Goal: Task Accomplishment & Management: Use online tool/utility

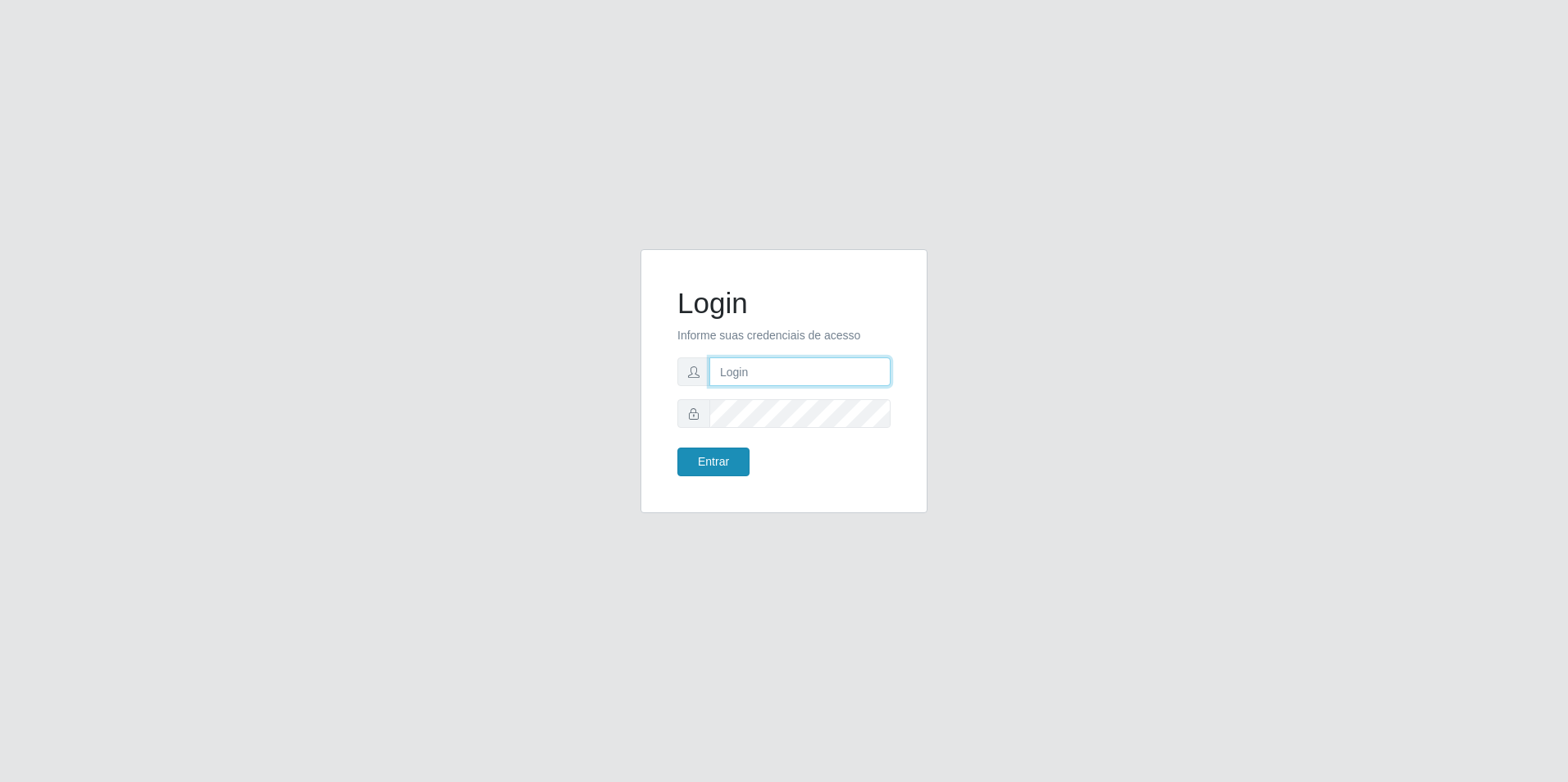
type input "[EMAIL_ADDRESS][DOMAIN_NAME]"
click at [732, 458] on button "Entrar" at bounding box center [714, 463] width 72 height 29
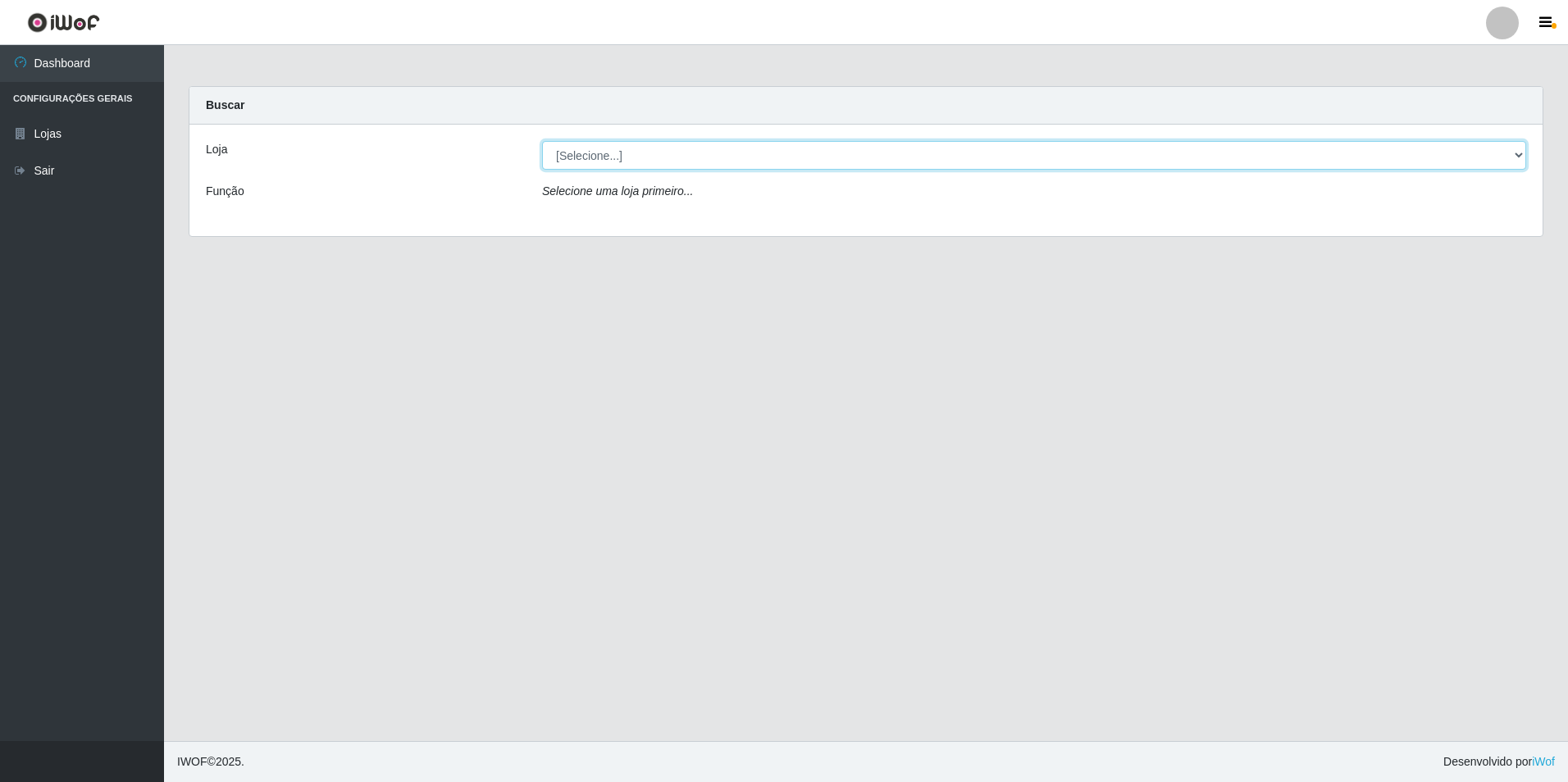
click at [926, 155] on select "[Selecione...] Extrabom - Loja 57 Anchieta" at bounding box center [1034, 156] width 985 height 29
select select "470"
click at [542, 141] on select "[Selecione...] Extrabom - Loja 57 Anchieta" at bounding box center [1034, 156] width 985 height 29
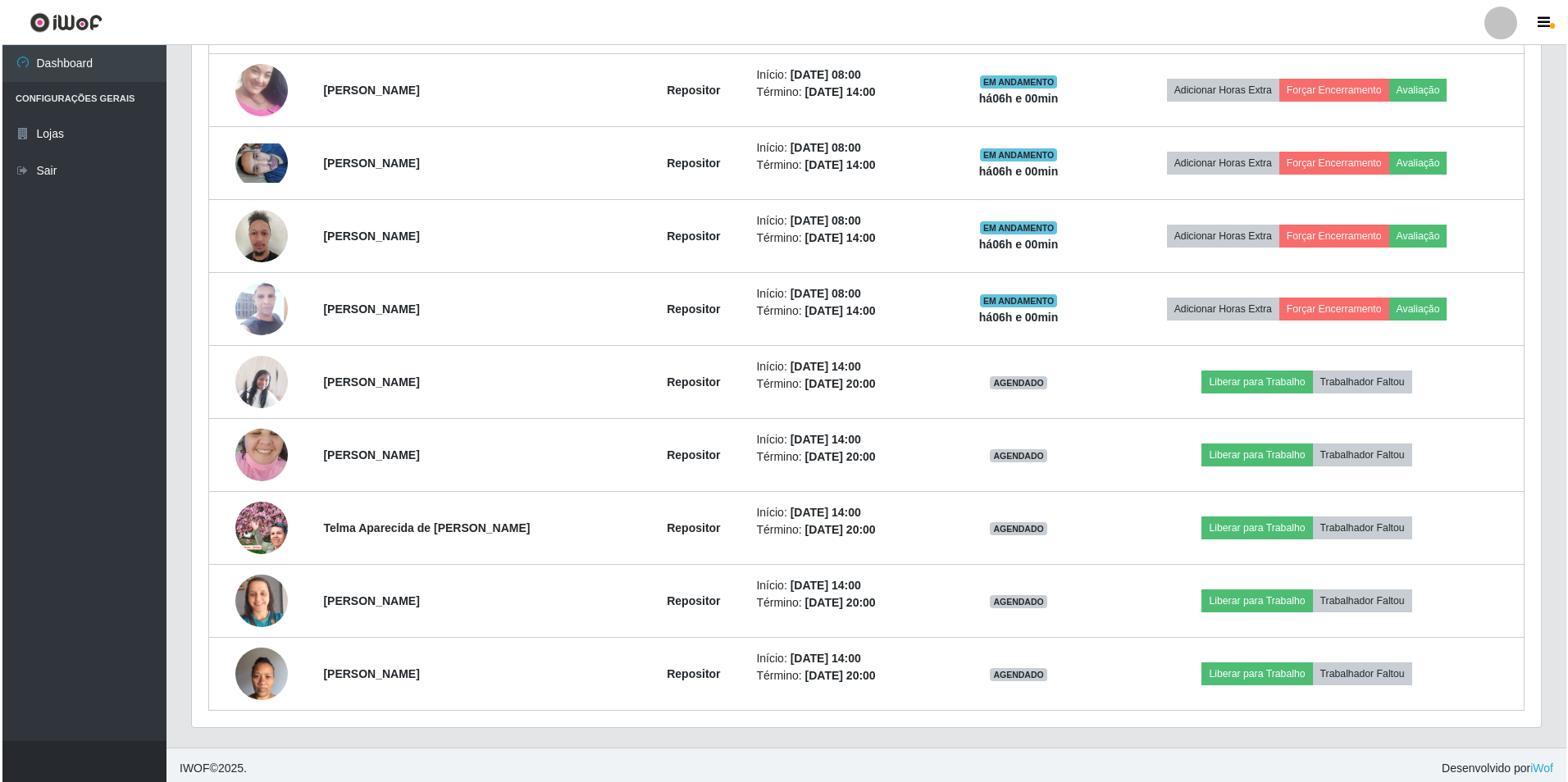
scroll to position [744, 0]
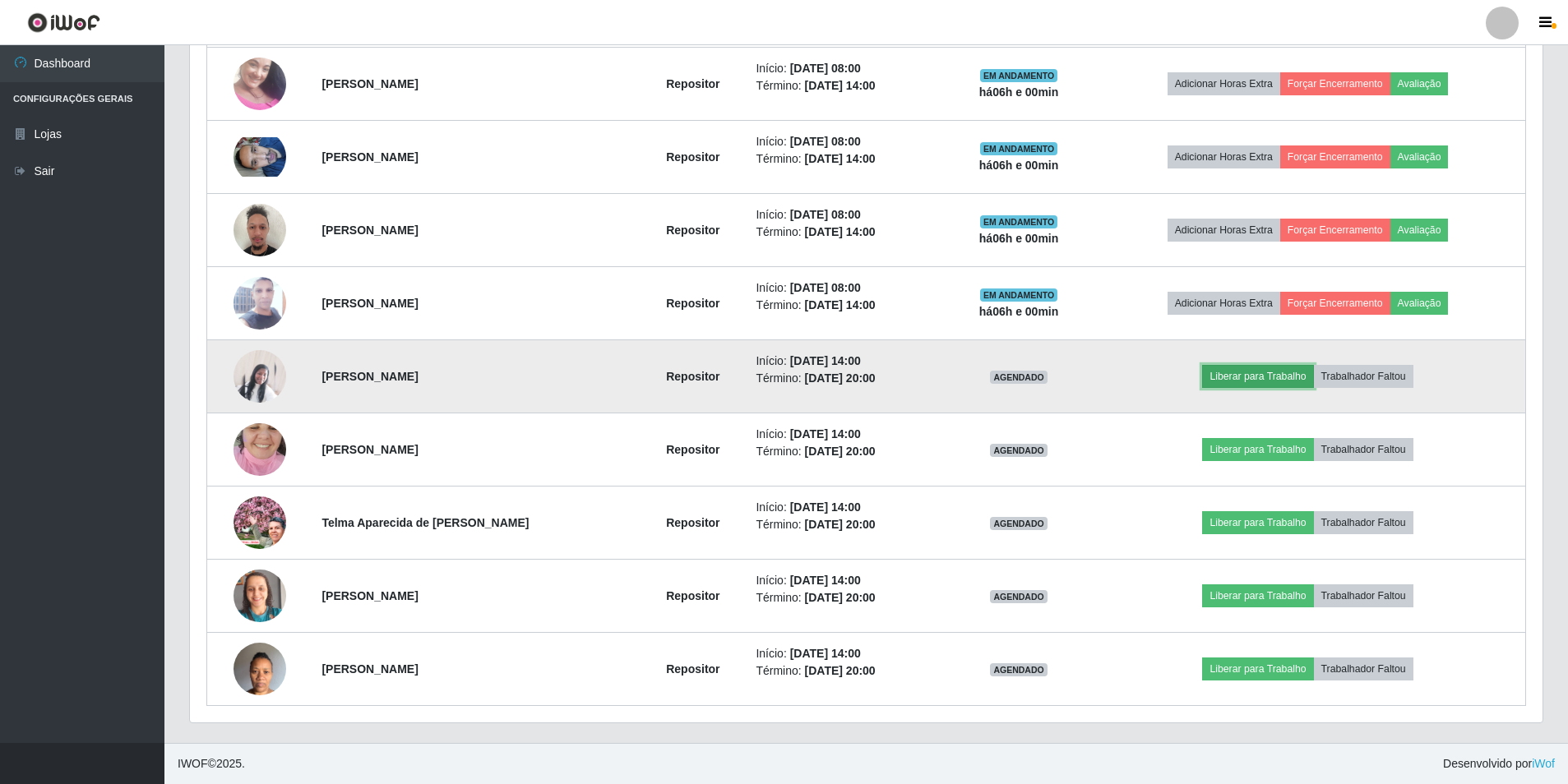
click at [1267, 379] on button "Liberar para Trabalho" at bounding box center [1257, 377] width 111 height 23
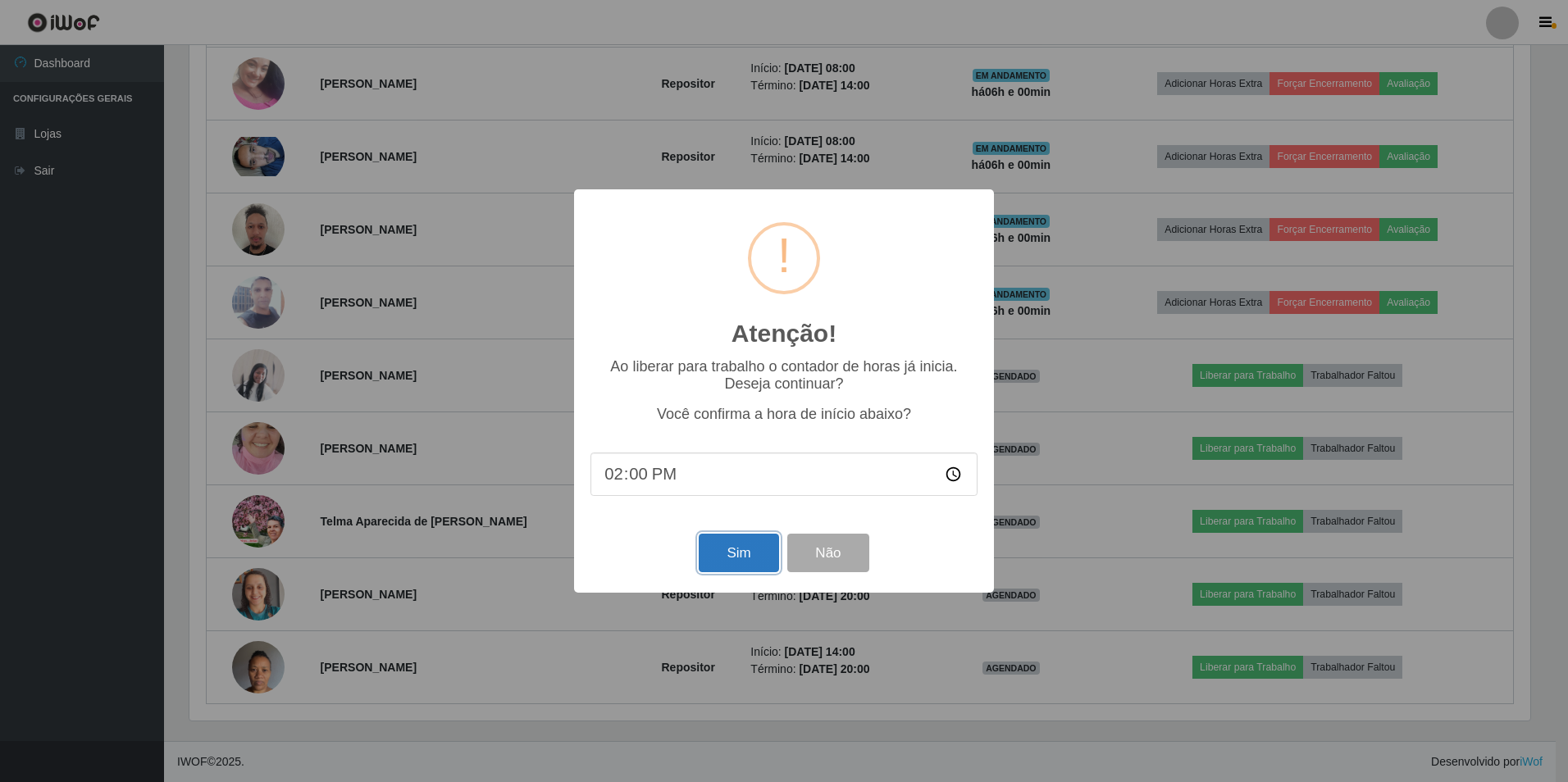
click at [739, 549] on button "Sim" at bounding box center [738, 553] width 79 height 39
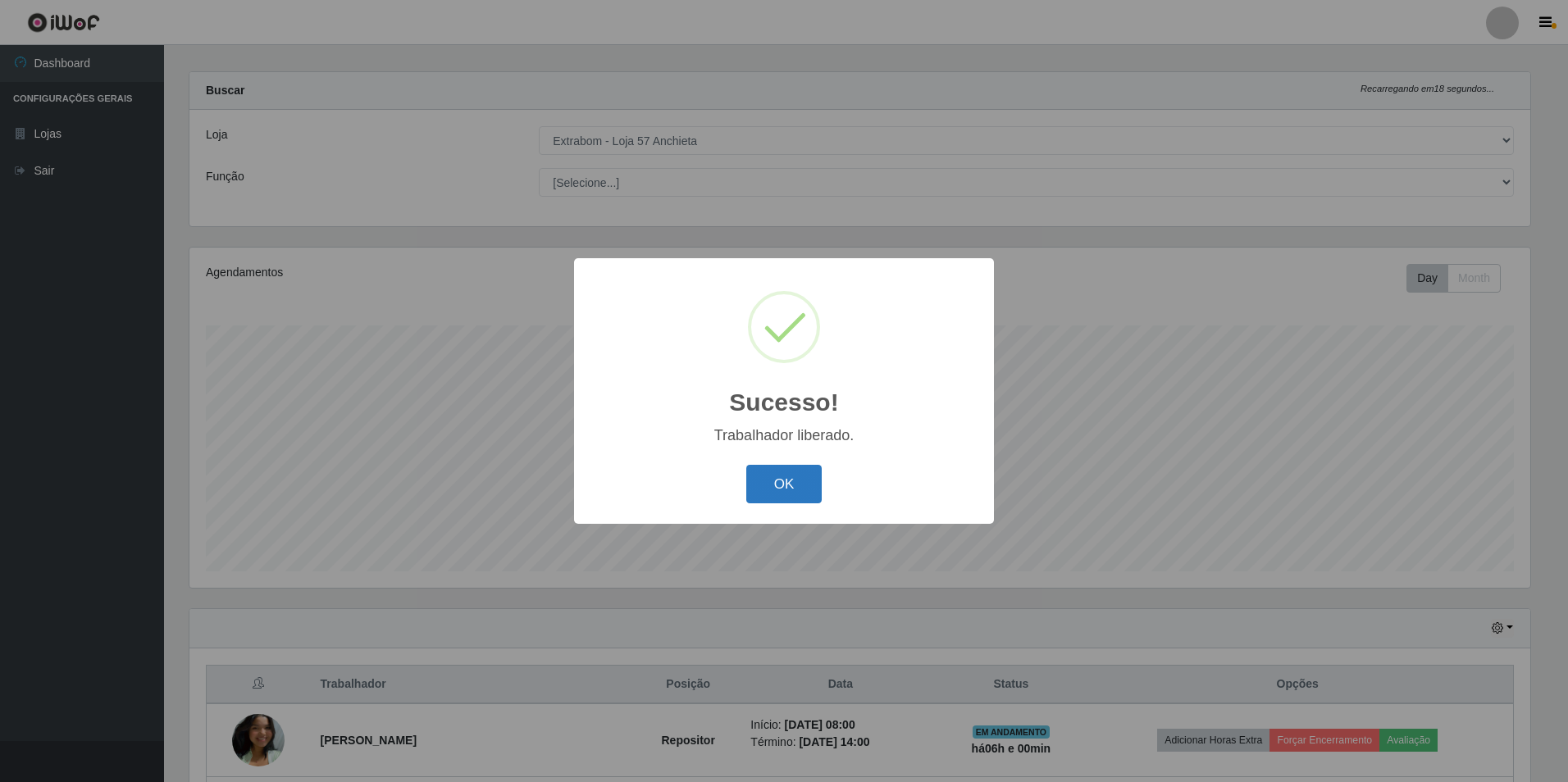
click at [780, 498] on button "OK" at bounding box center [784, 484] width 77 height 39
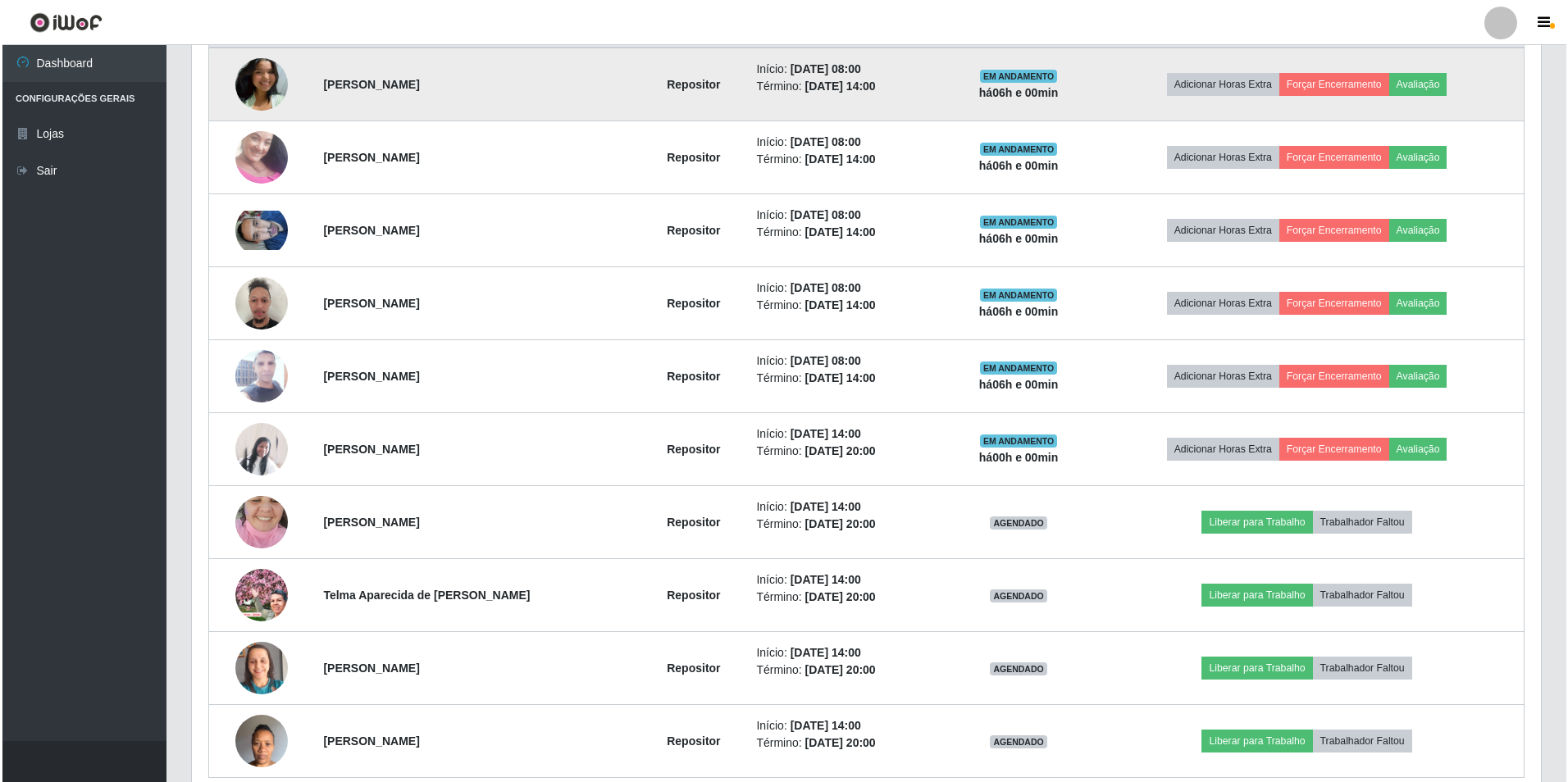
scroll to position [744, 0]
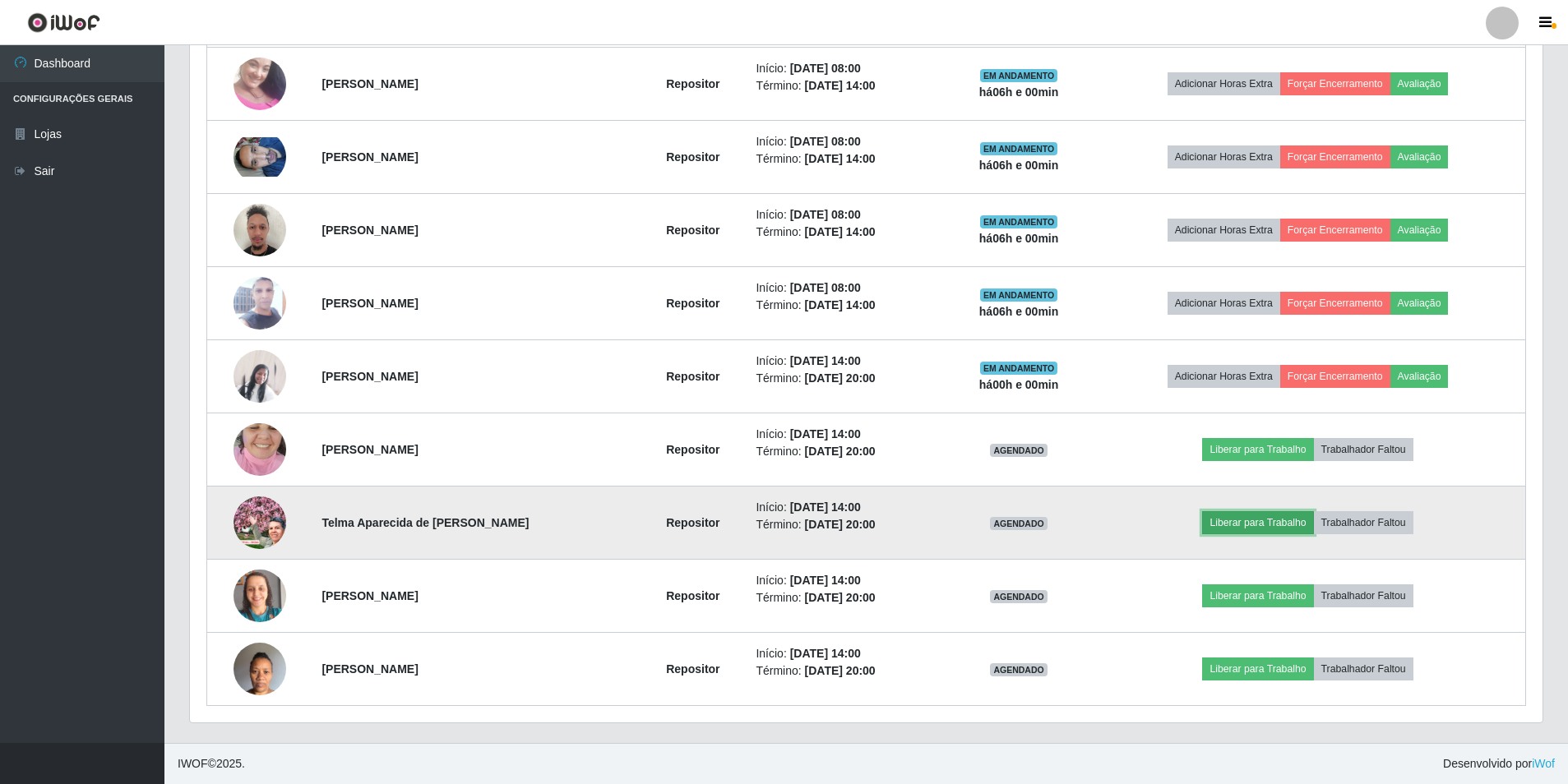
click at [1234, 523] on button "Liberar para Trabalho" at bounding box center [1257, 523] width 111 height 23
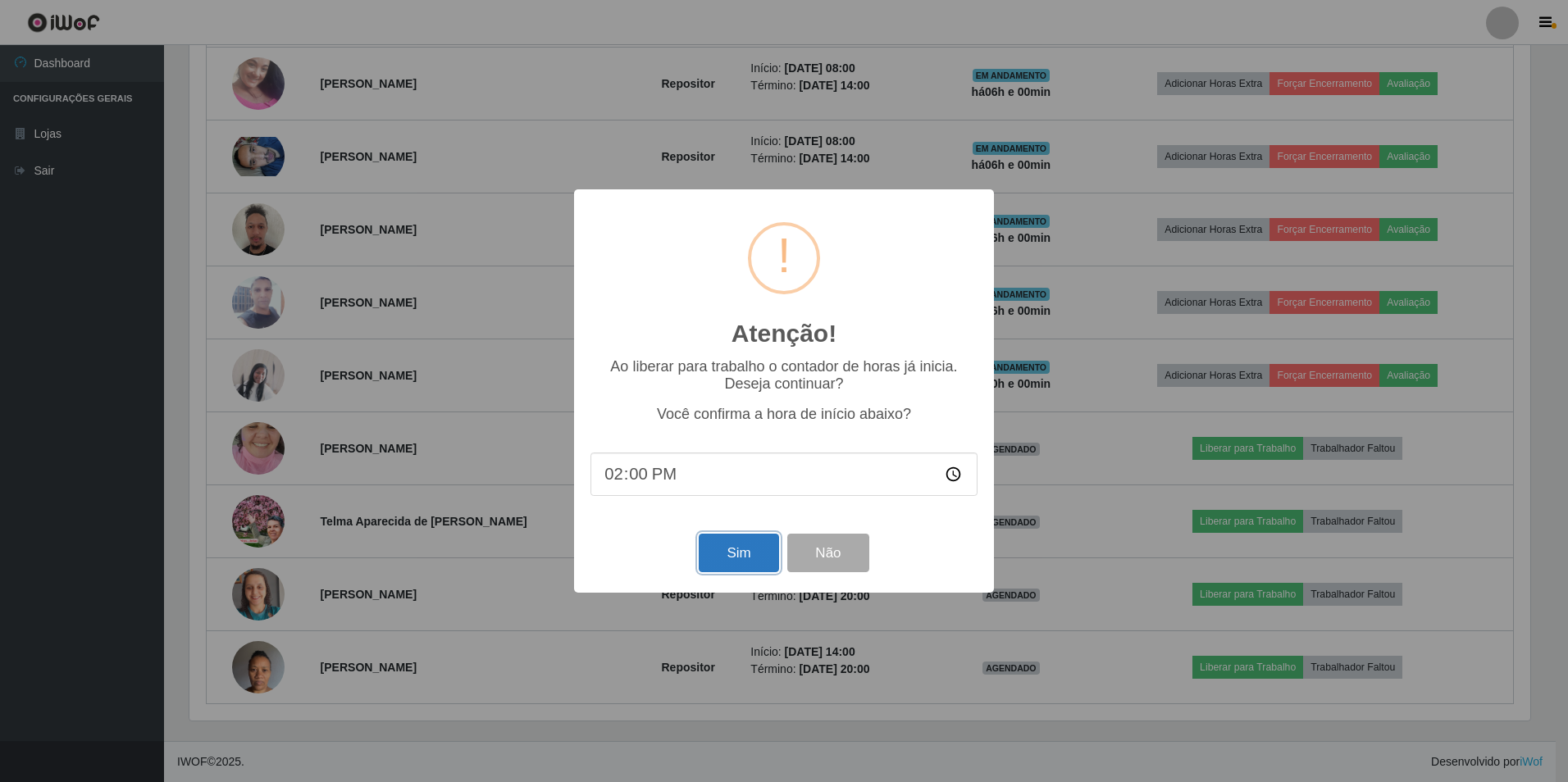
click at [714, 561] on button "Sim" at bounding box center [738, 553] width 79 height 39
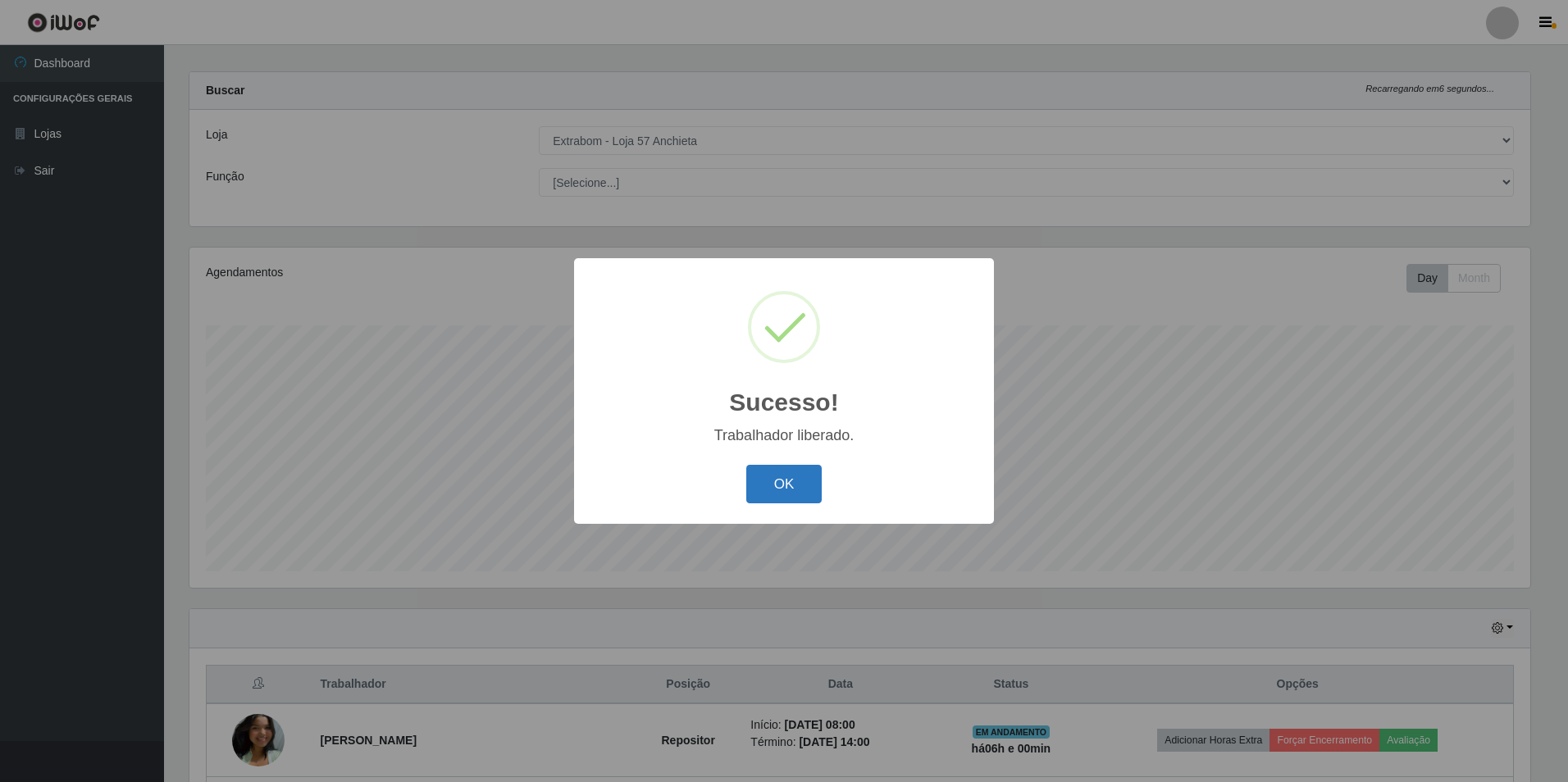
click at [815, 478] on button "OK" at bounding box center [784, 484] width 77 height 39
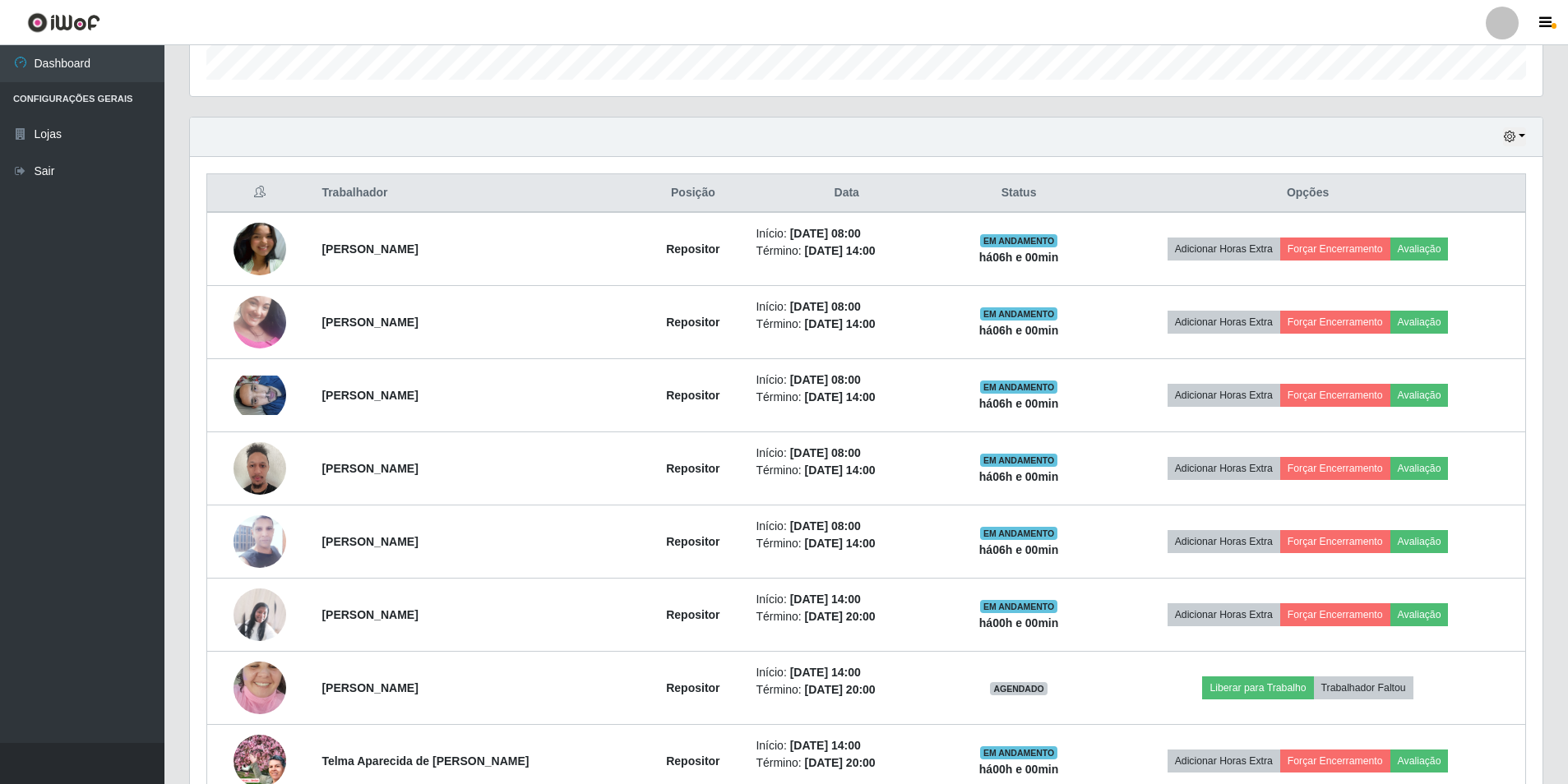
scroll to position [746, 0]
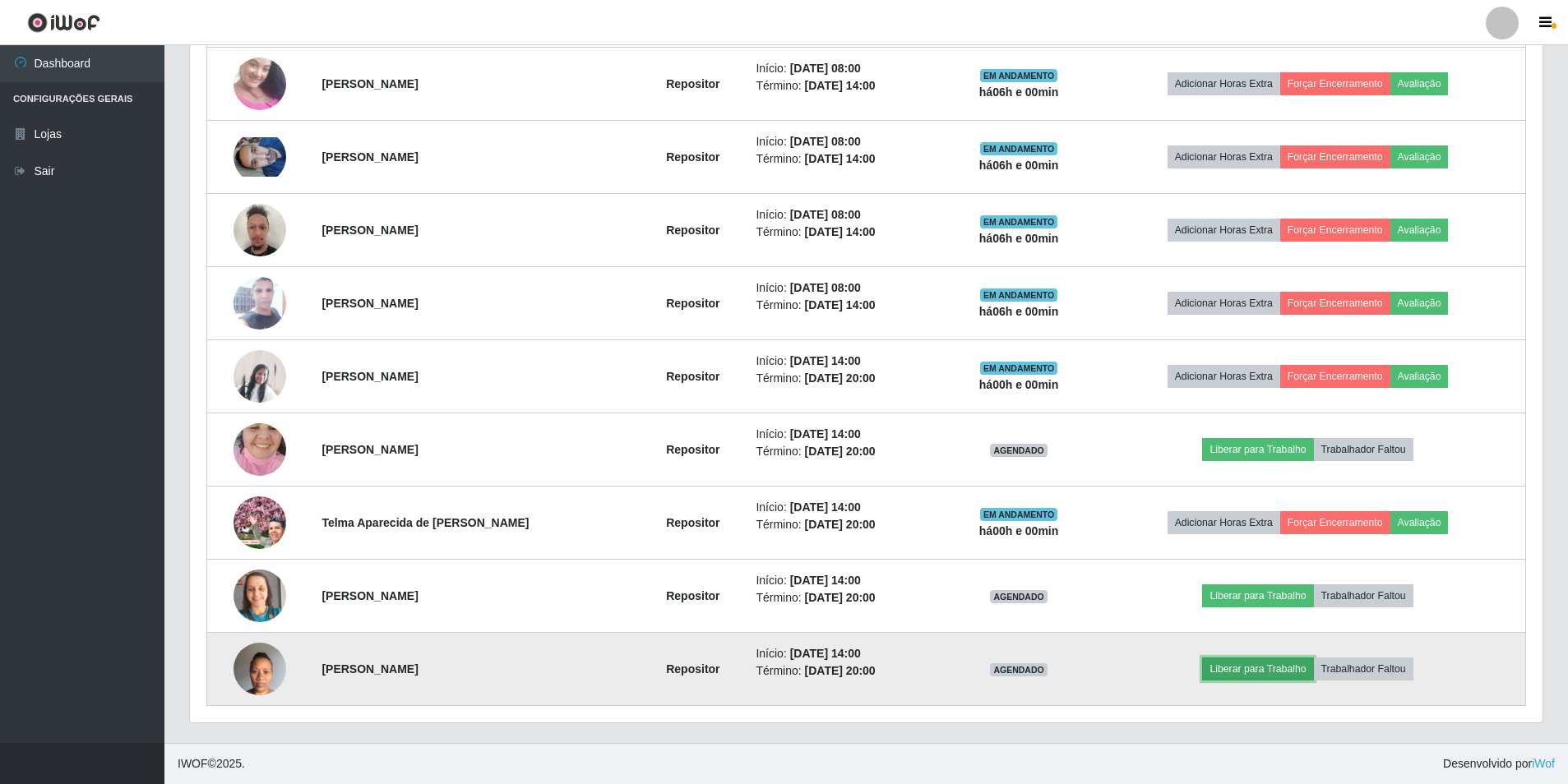
click at [1230, 680] on button "Liberar para Trabalho" at bounding box center [1257, 669] width 111 height 23
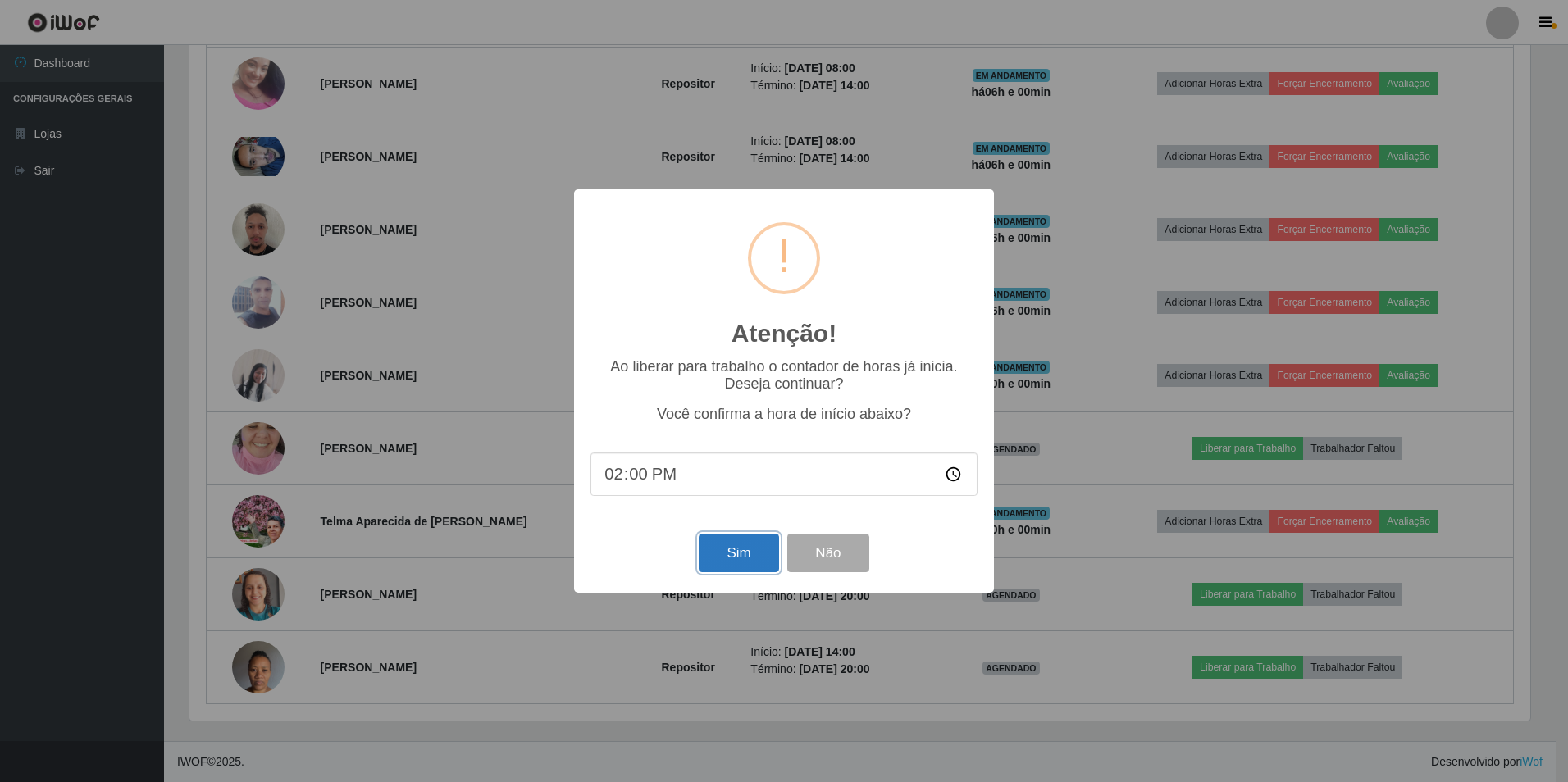
click at [734, 561] on button "Sim" at bounding box center [738, 553] width 79 height 39
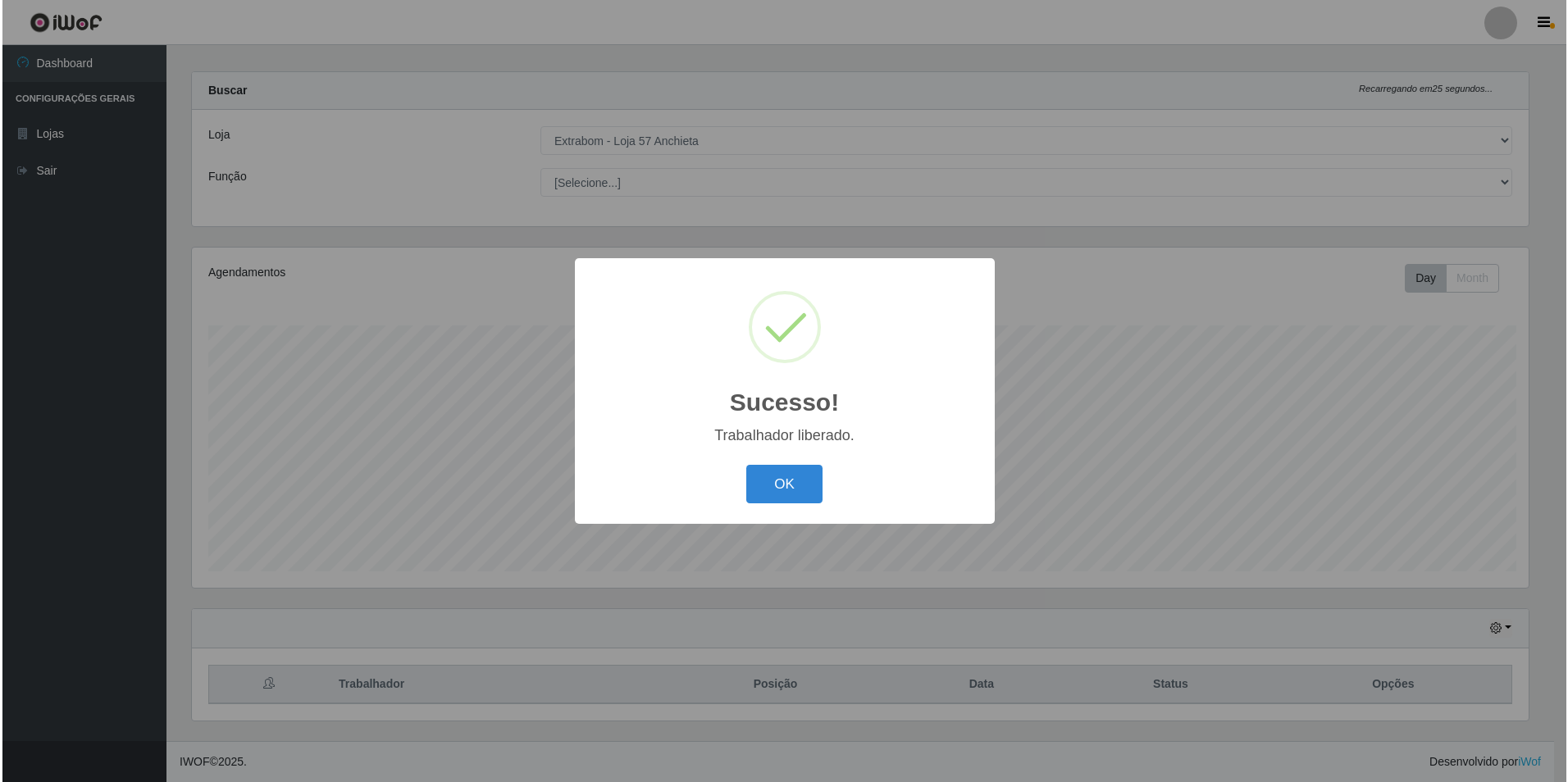
scroll to position [0, 0]
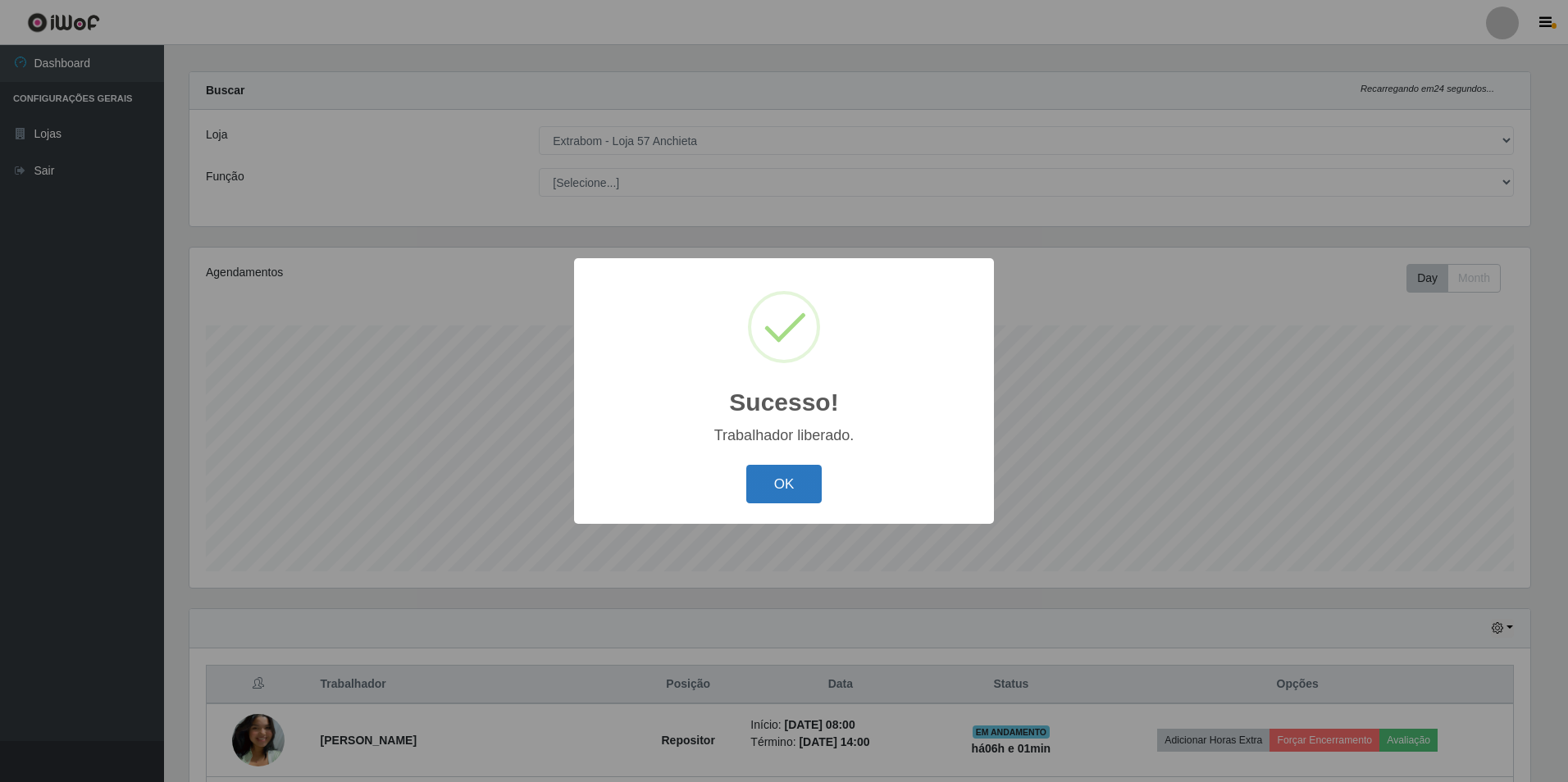
click at [761, 492] on button "OK" at bounding box center [784, 484] width 77 height 39
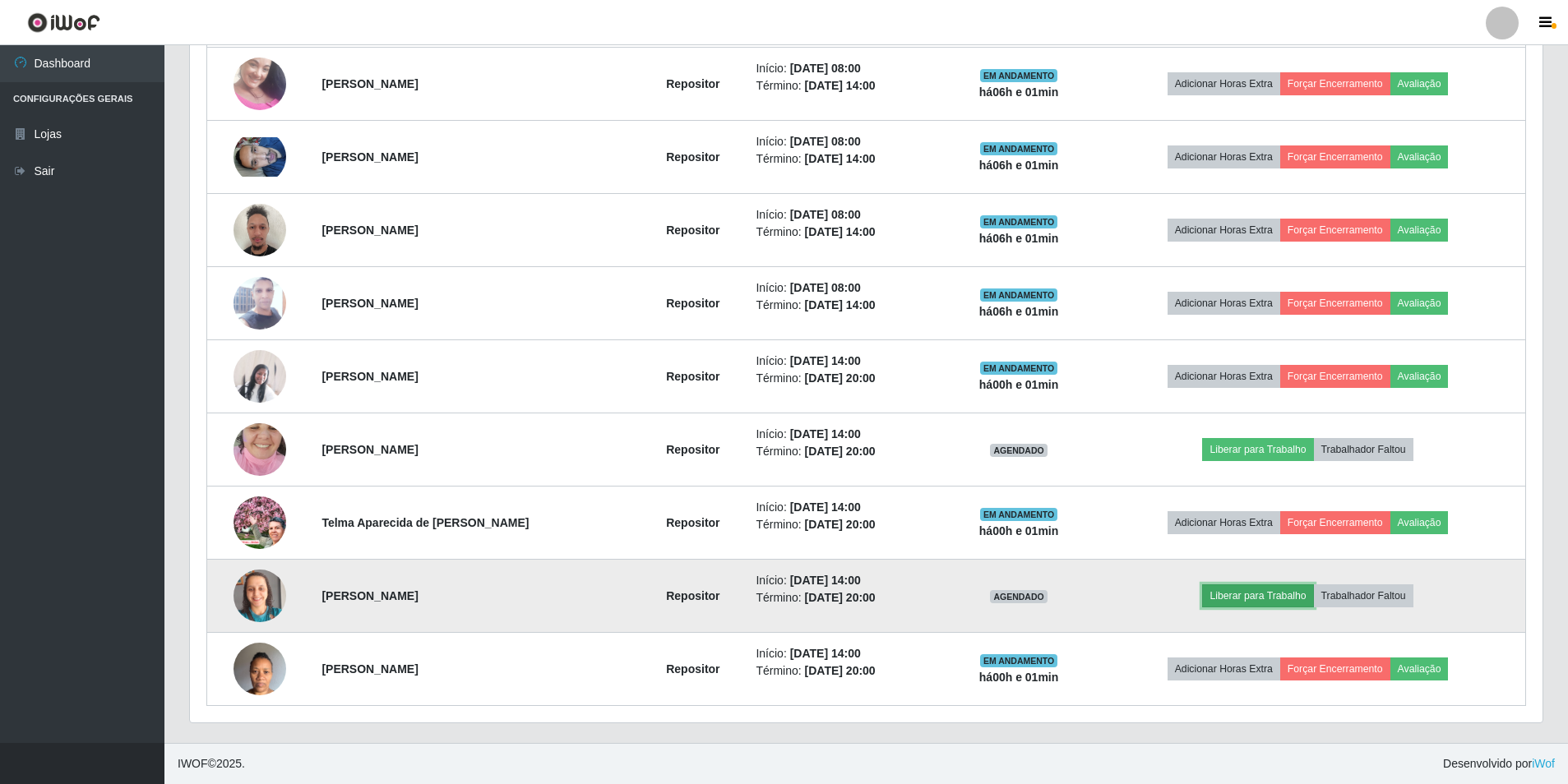
click at [1262, 599] on button "Liberar para Trabalho" at bounding box center [1257, 596] width 111 height 23
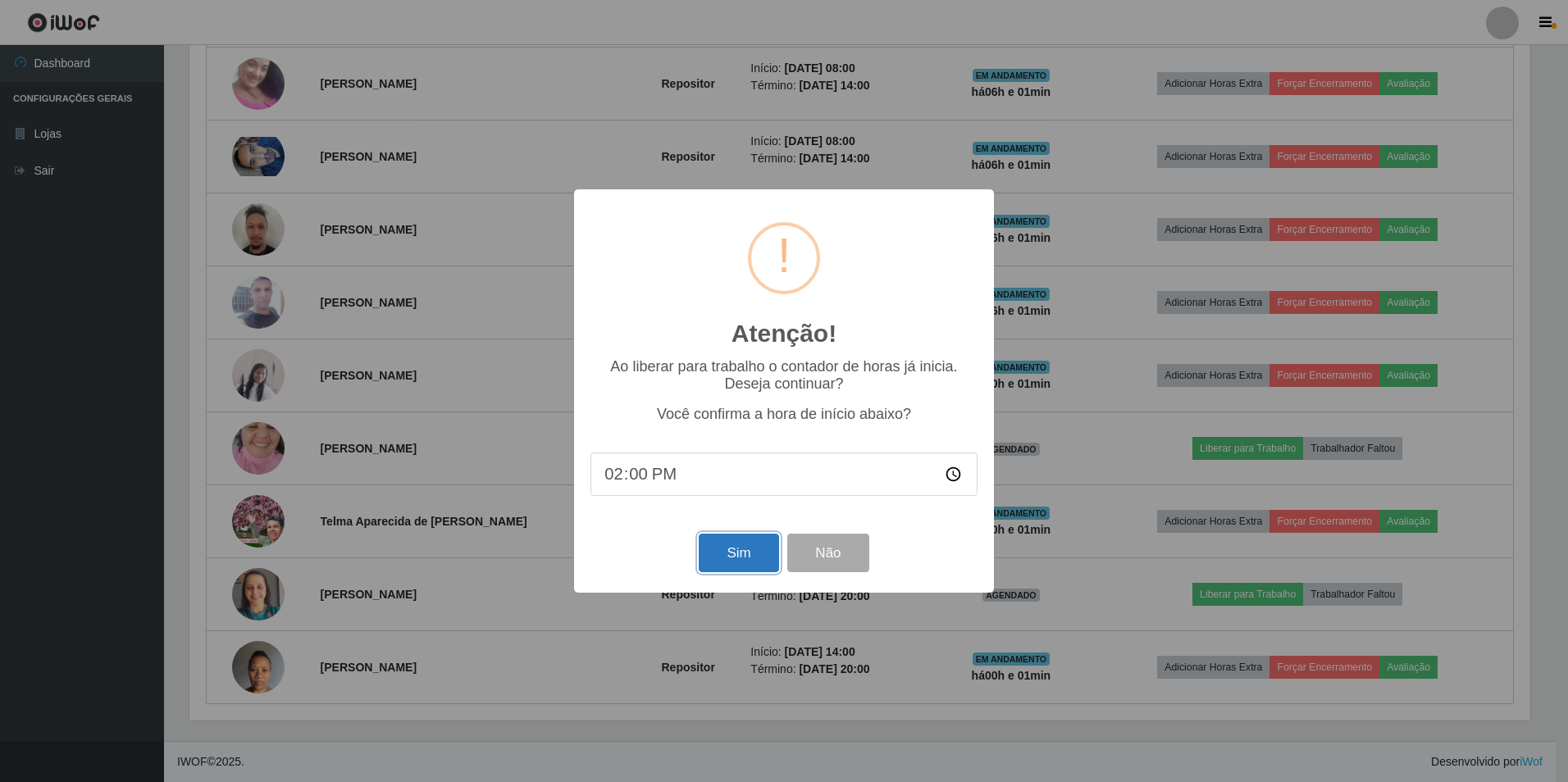
click at [749, 567] on button "Sim" at bounding box center [738, 553] width 79 height 39
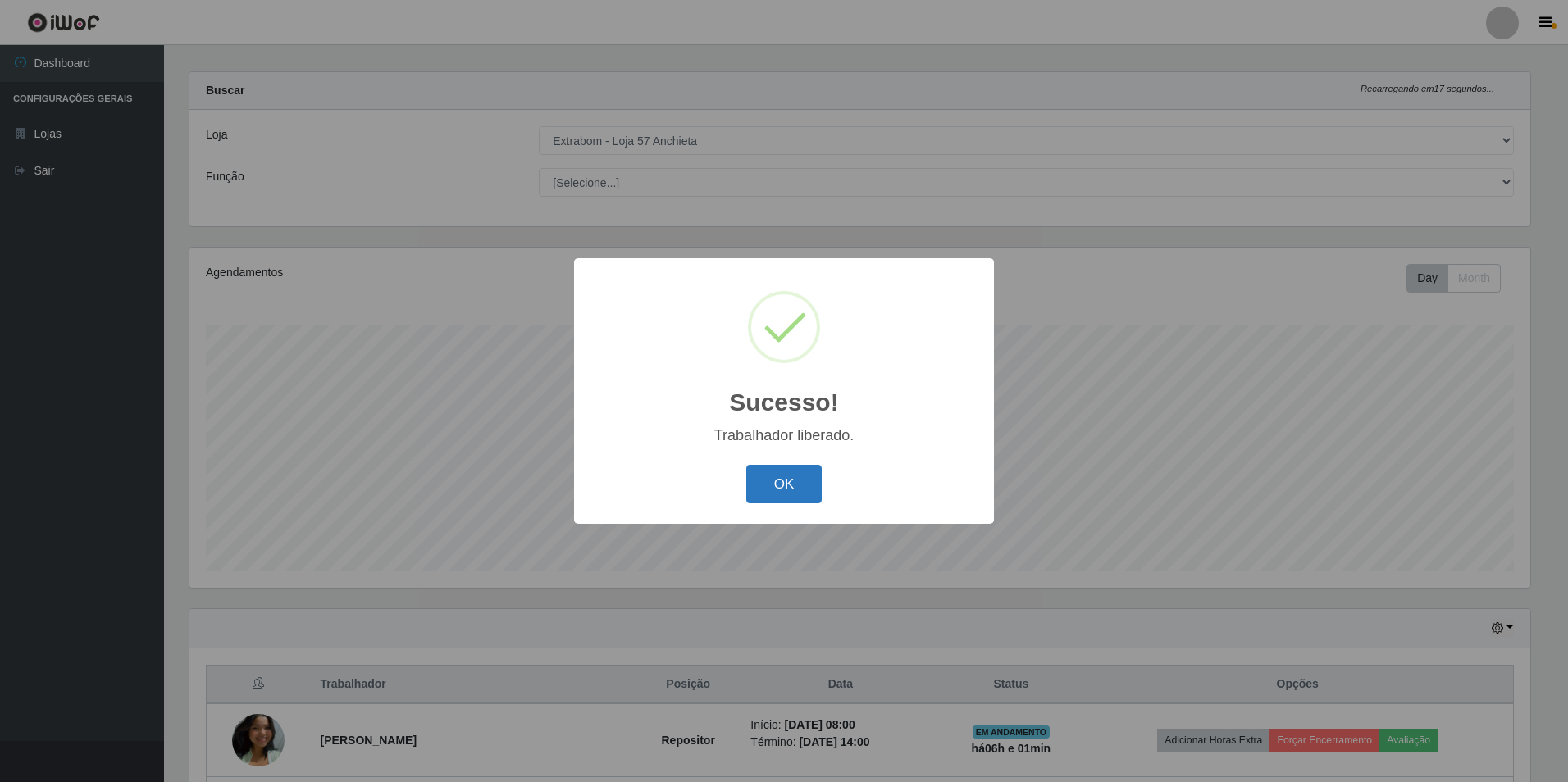
click at [786, 484] on button "OK" at bounding box center [784, 484] width 77 height 39
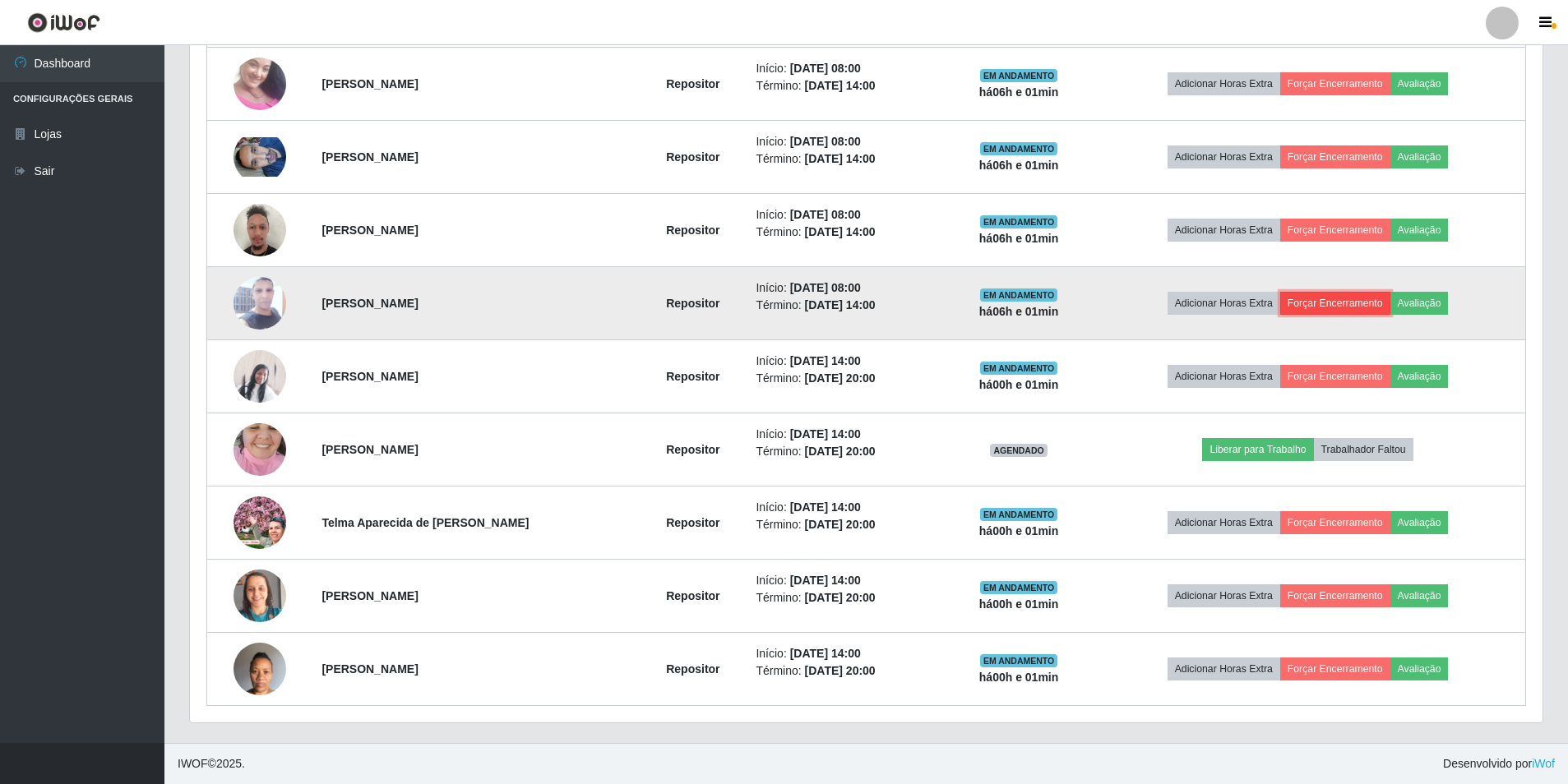
click at [1342, 310] on button "Forçar Encerramento" at bounding box center [1335, 304] width 110 height 23
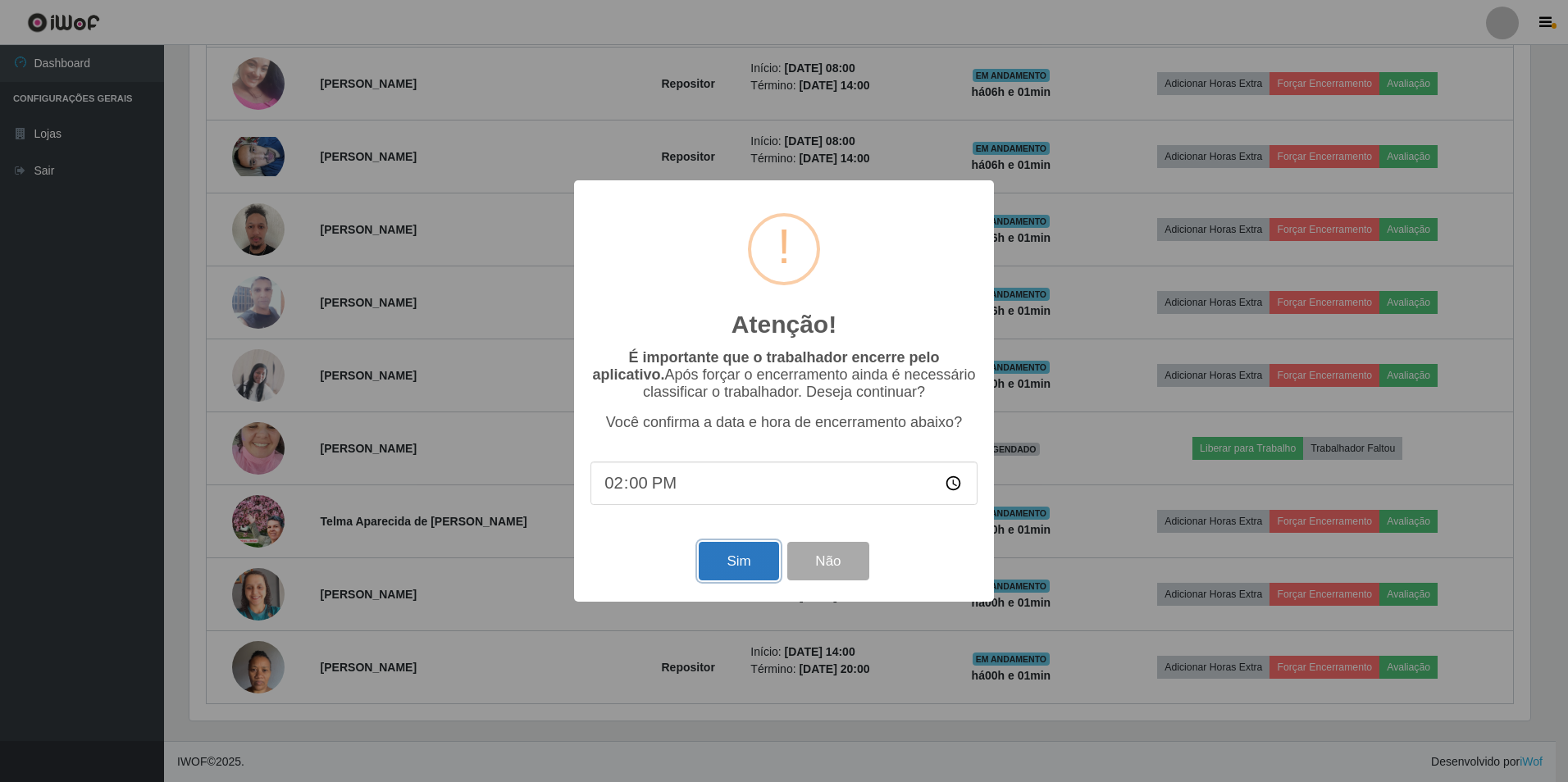
click at [743, 580] on button "Sim" at bounding box center [738, 561] width 79 height 39
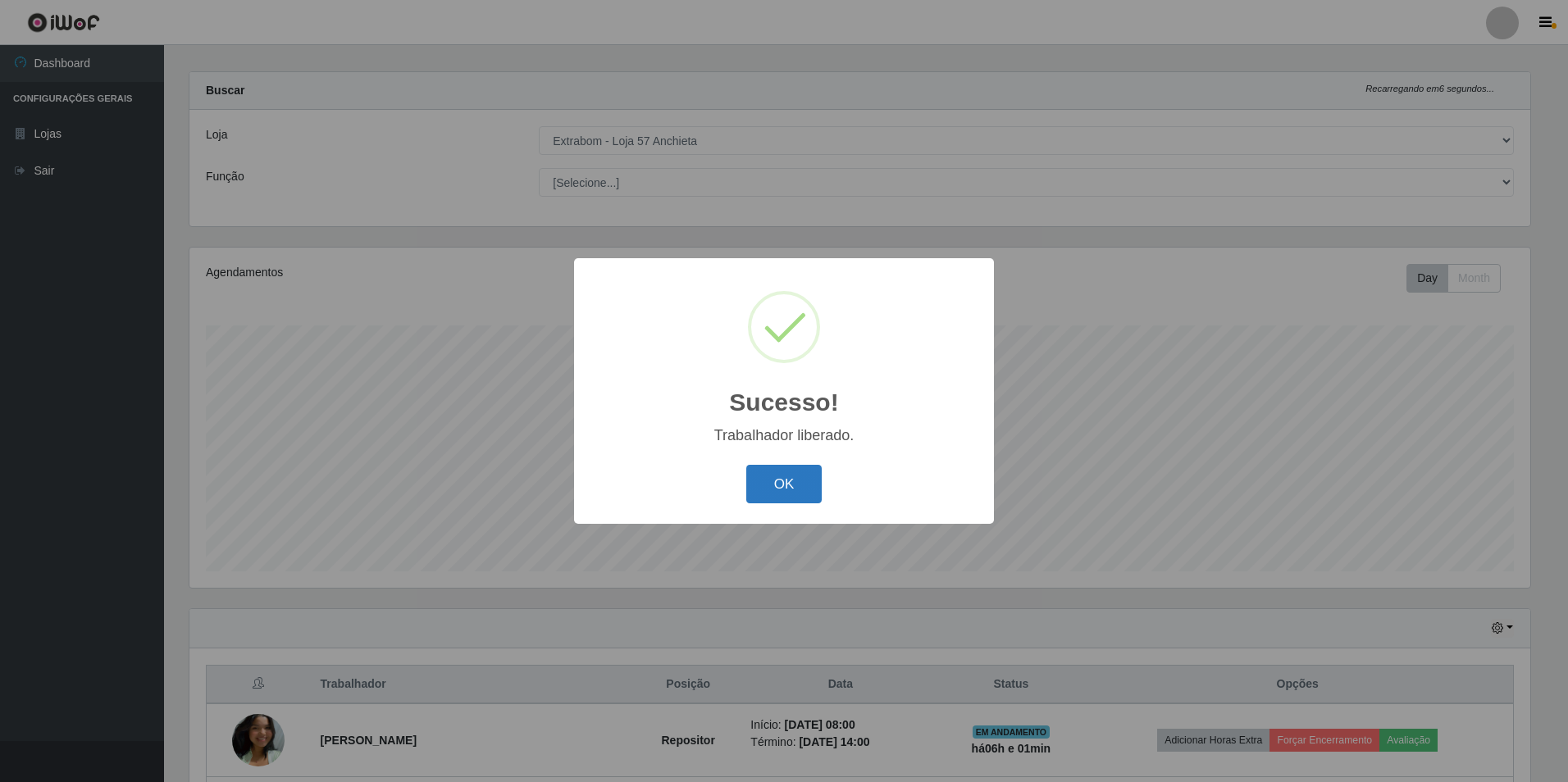
click at [789, 498] on button "OK" at bounding box center [784, 484] width 77 height 39
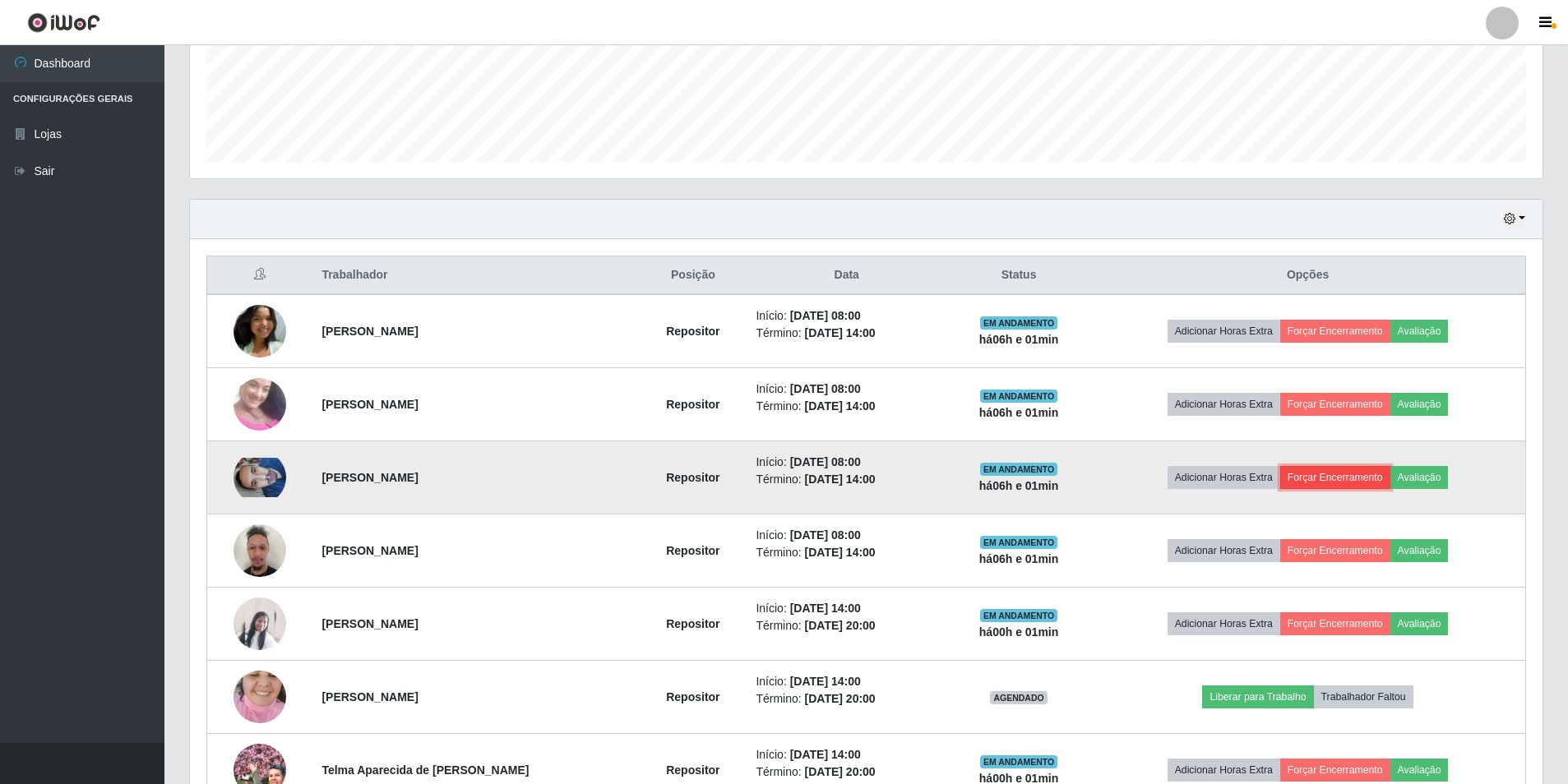
click at [1336, 480] on button "Forçar Encerramento" at bounding box center [1335, 478] width 110 height 23
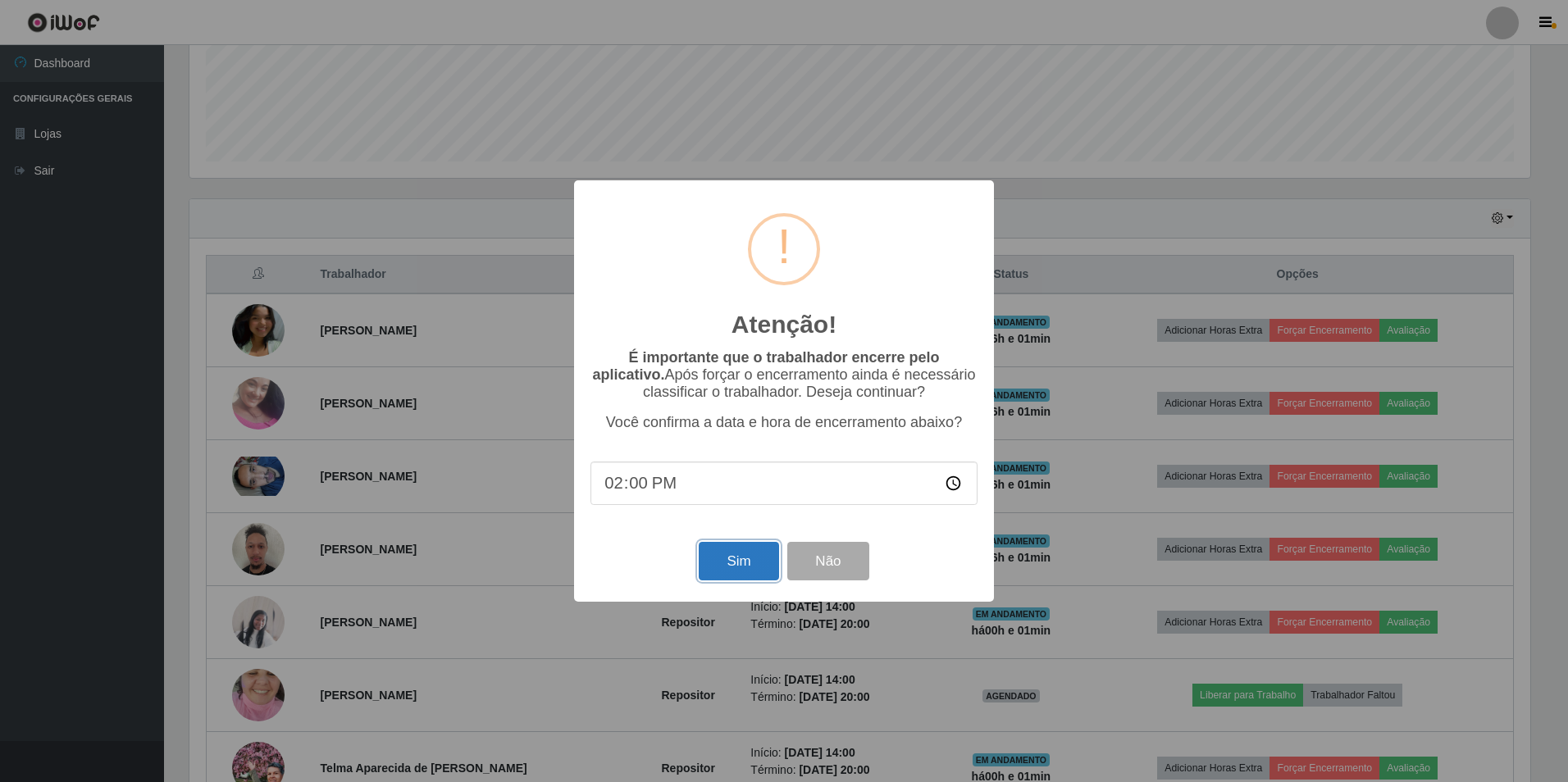
click at [711, 567] on button "Sim" at bounding box center [738, 561] width 79 height 39
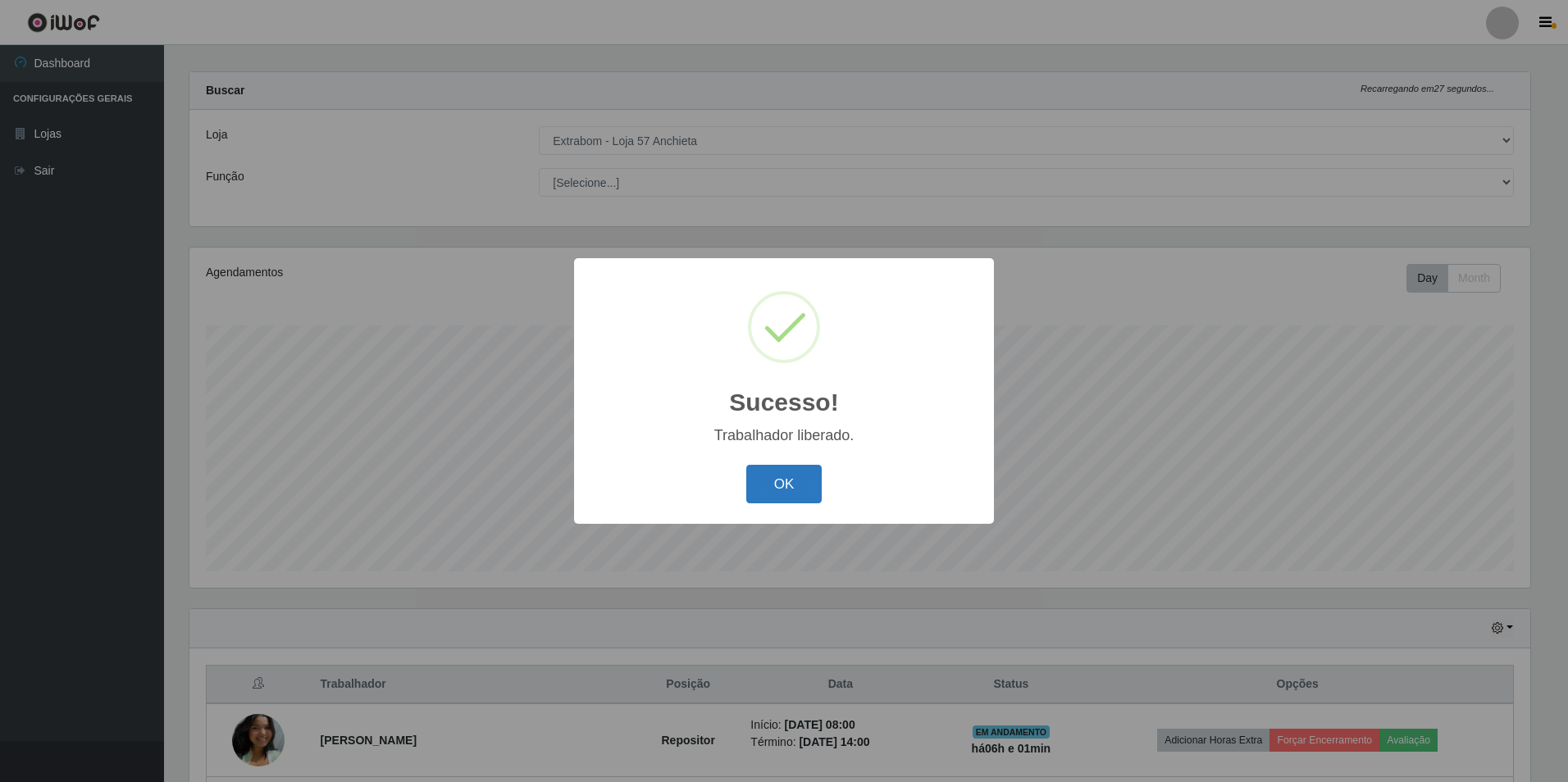
click at [799, 476] on button "OK" at bounding box center [784, 484] width 77 height 39
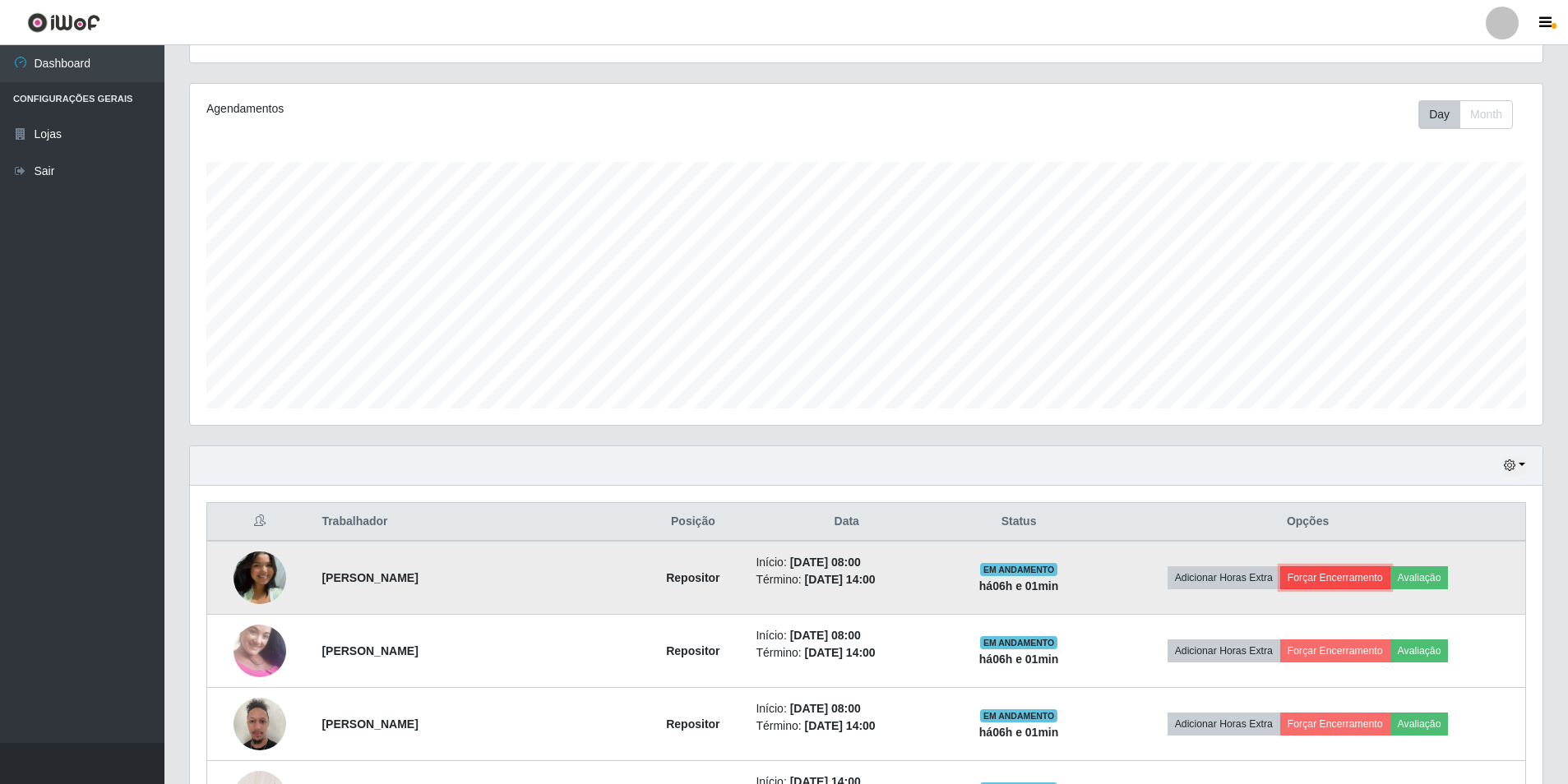
click at [1344, 568] on button "Forçar Encerramento" at bounding box center [1335, 578] width 110 height 23
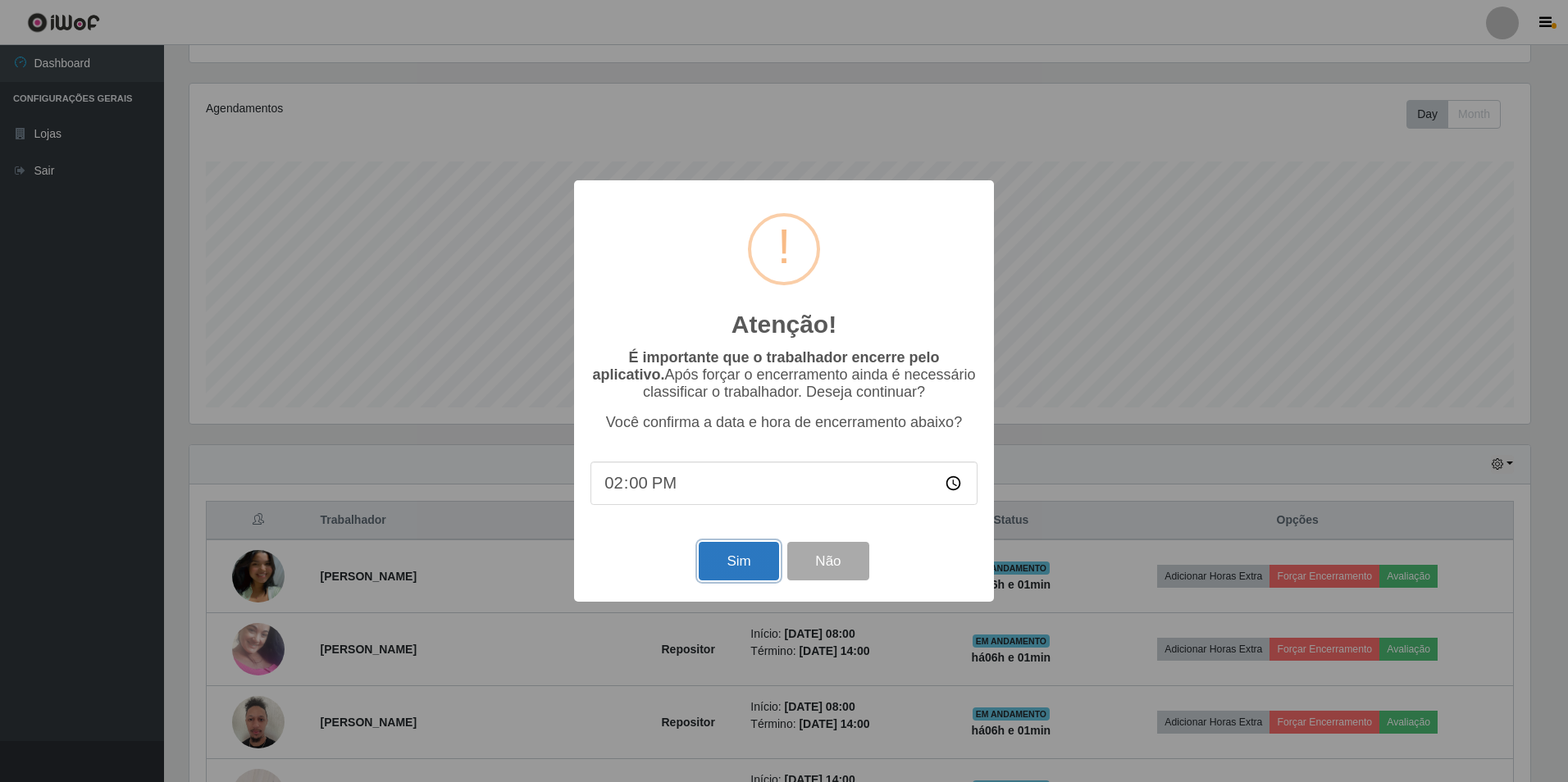
click at [743, 571] on button "Sim" at bounding box center [738, 561] width 79 height 39
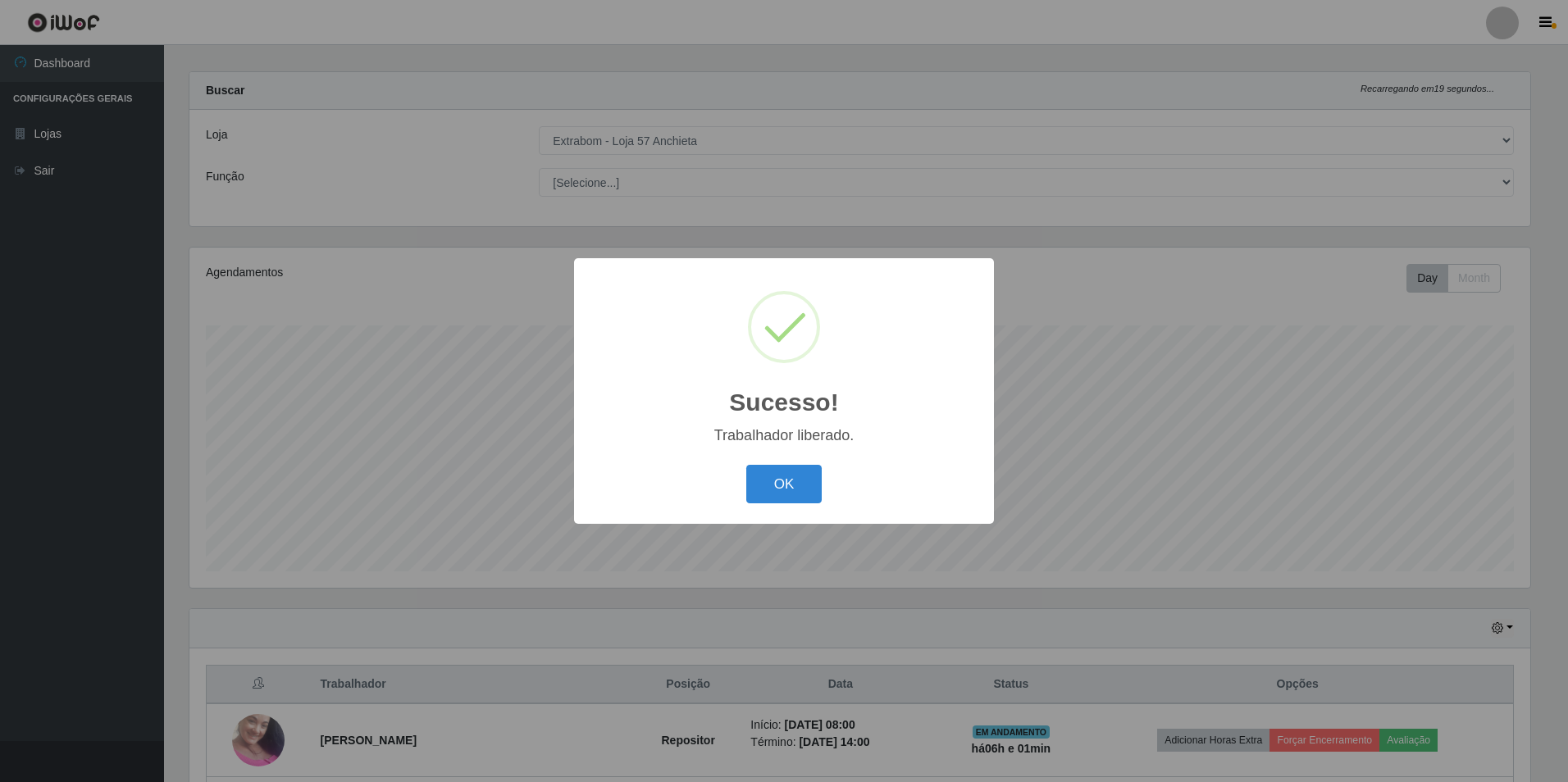
click at [803, 465] on div "OK Cancel" at bounding box center [784, 484] width 387 height 47
click at [801, 476] on button "OK" at bounding box center [784, 484] width 77 height 39
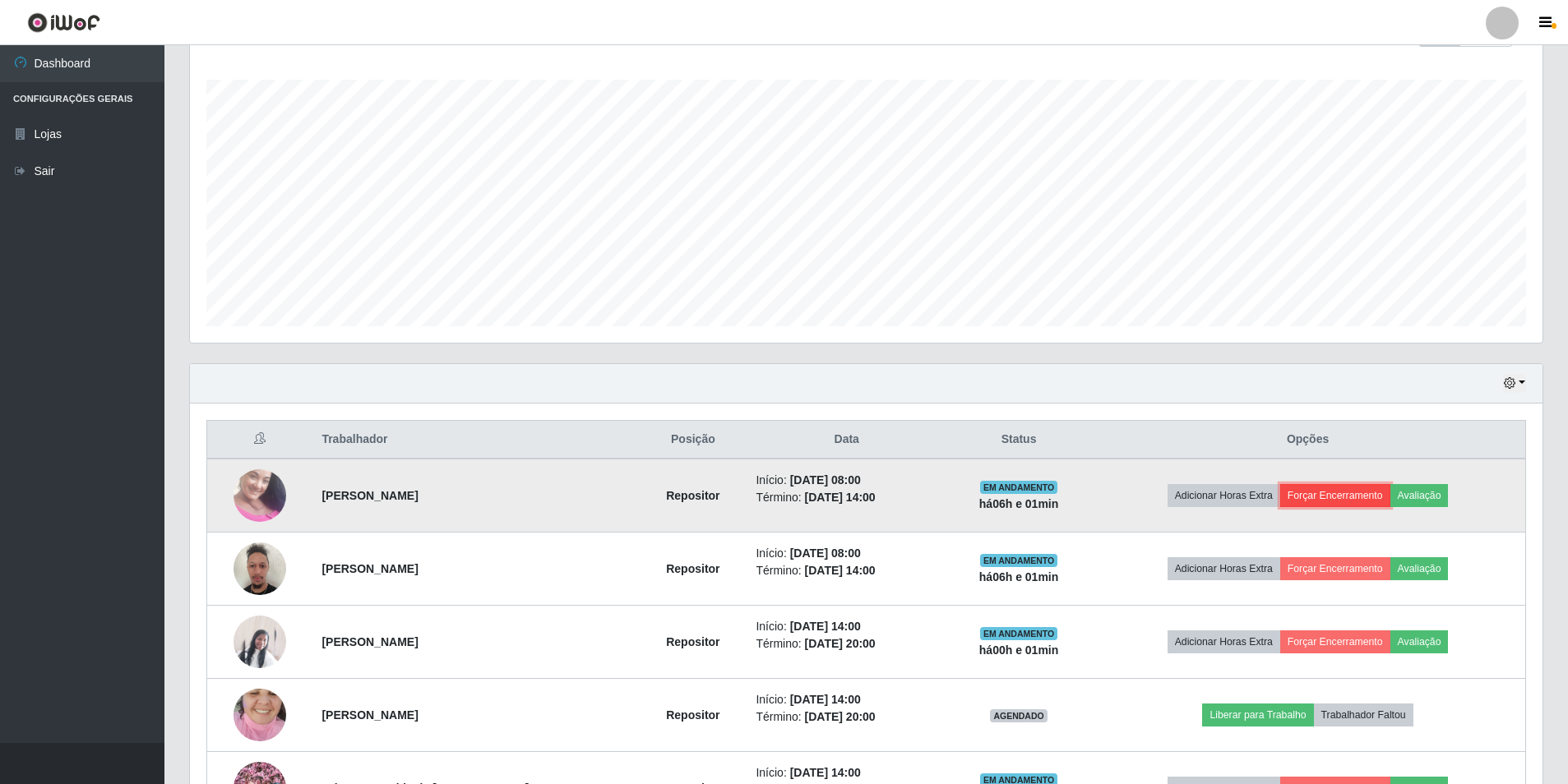
click at [1383, 500] on button "Forçar Encerramento" at bounding box center [1335, 496] width 110 height 23
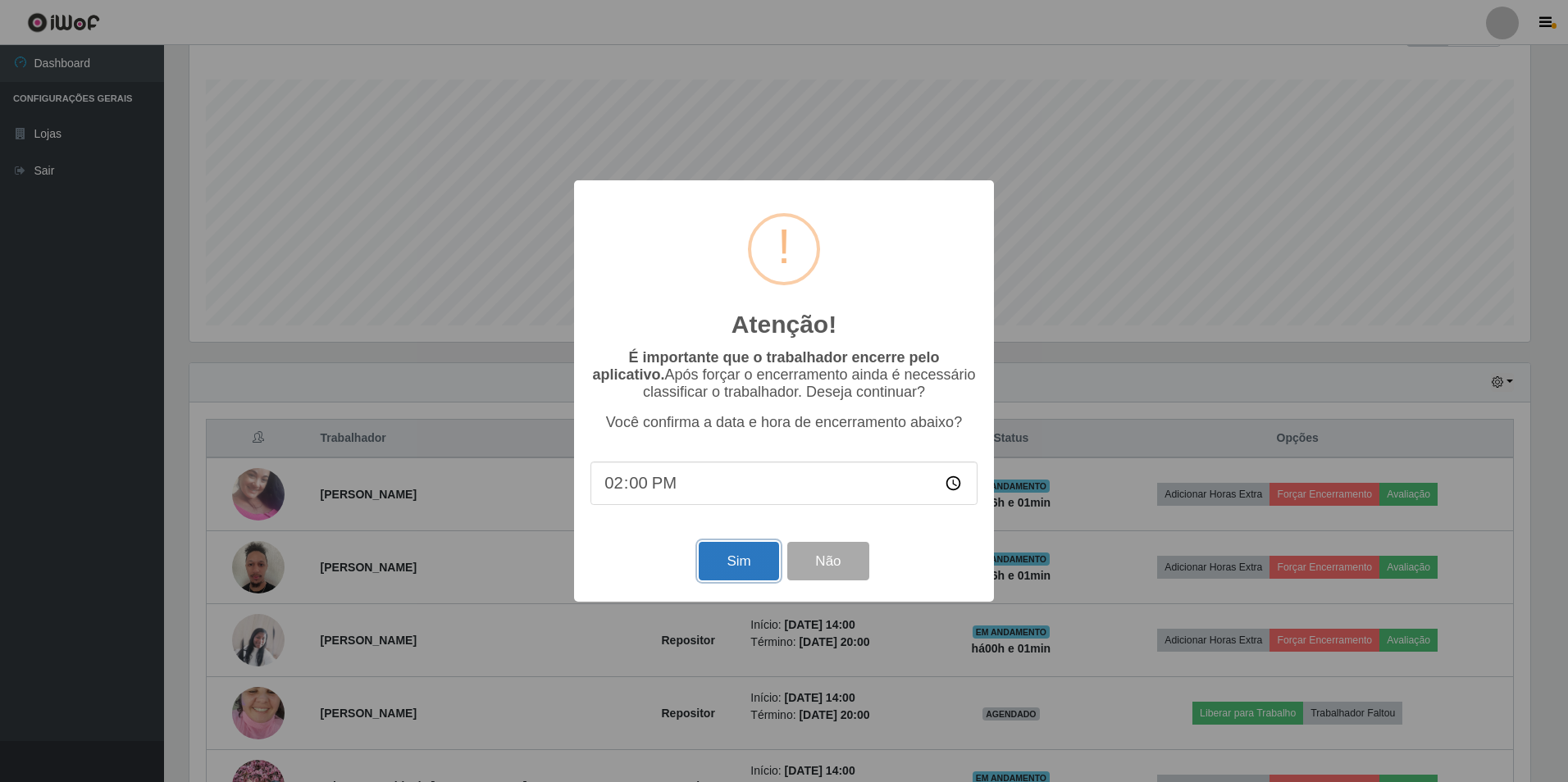
click at [708, 559] on button "Sim" at bounding box center [738, 561] width 79 height 39
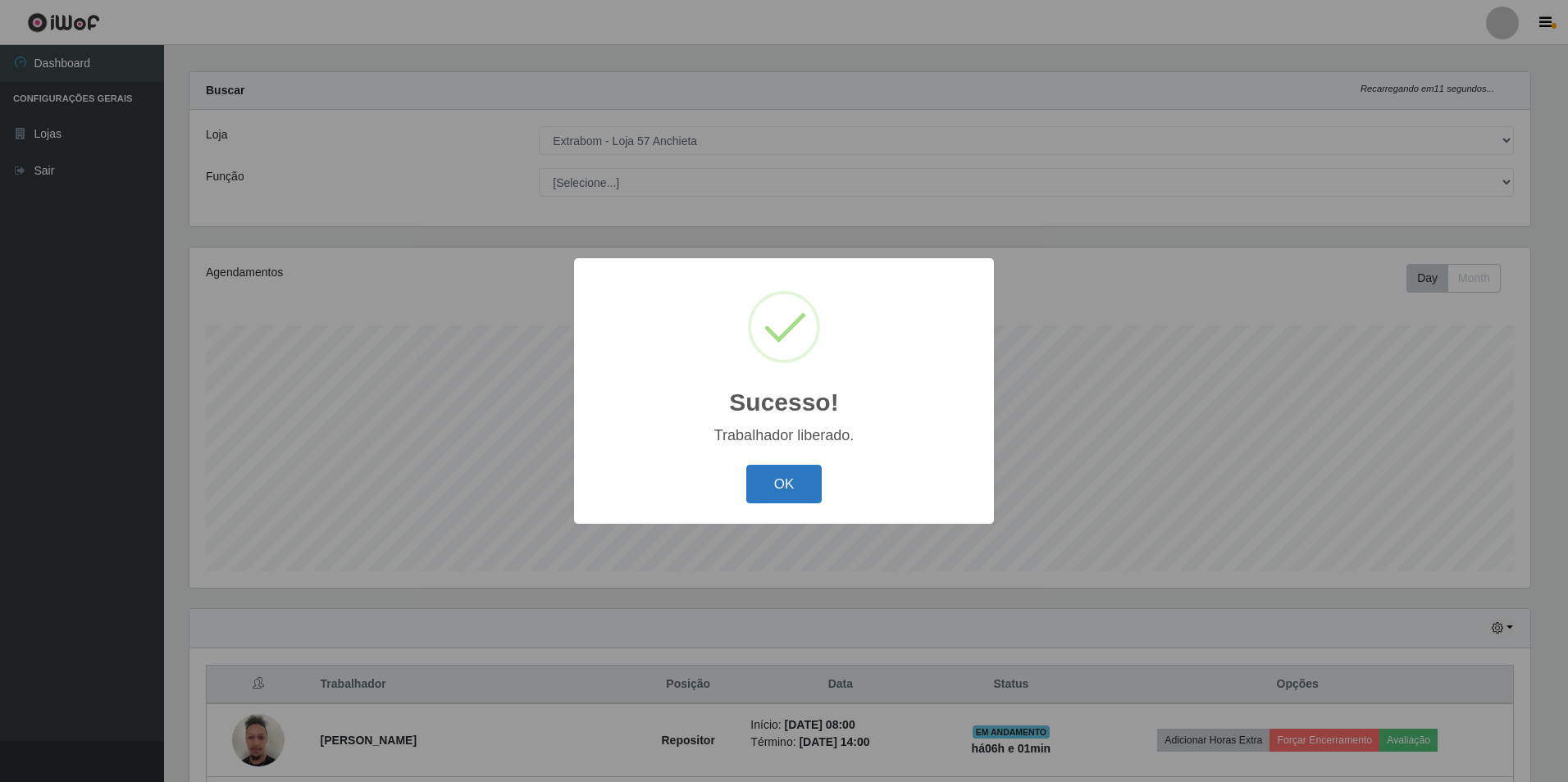
click at [804, 491] on button "OK" at bounding box center [784, 484] width 77 height 39
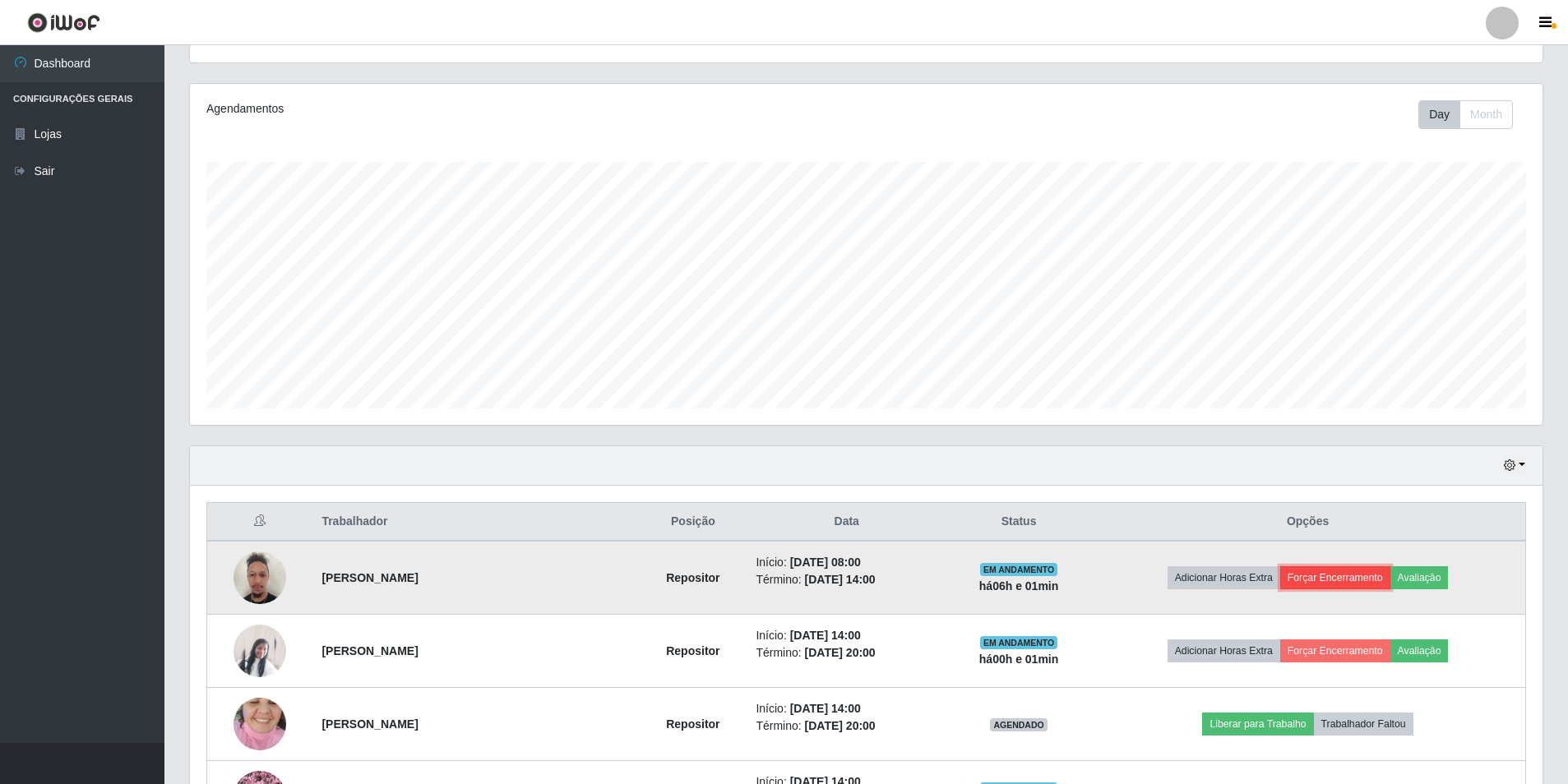
click at [1332, 572] on button "Forçar Encerramento" at bounding box center [1335, 578] width 110 height 23
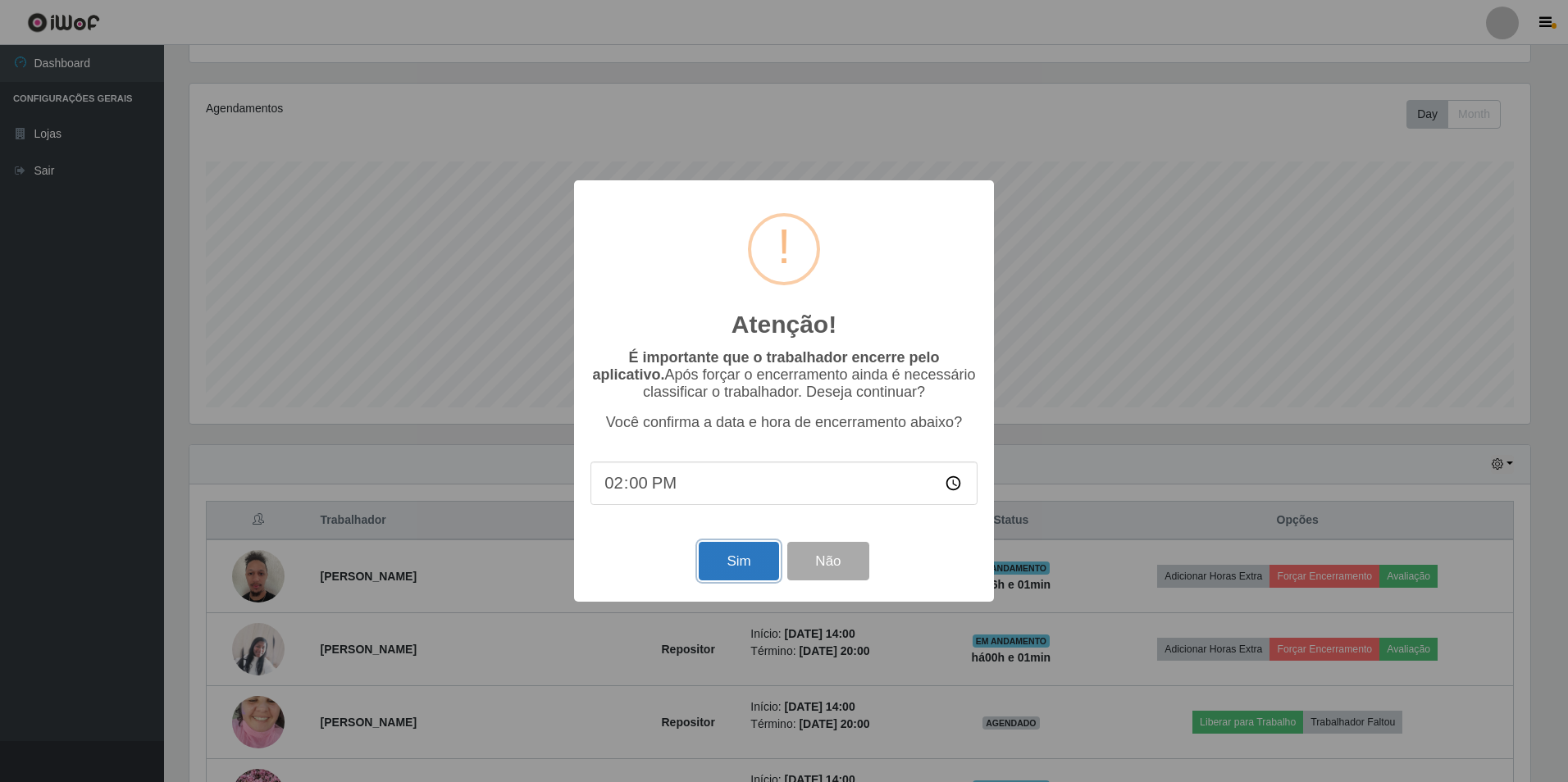
click at [751, 555] on button "Sim" at bounding box center [738, 561] width 79 height 39
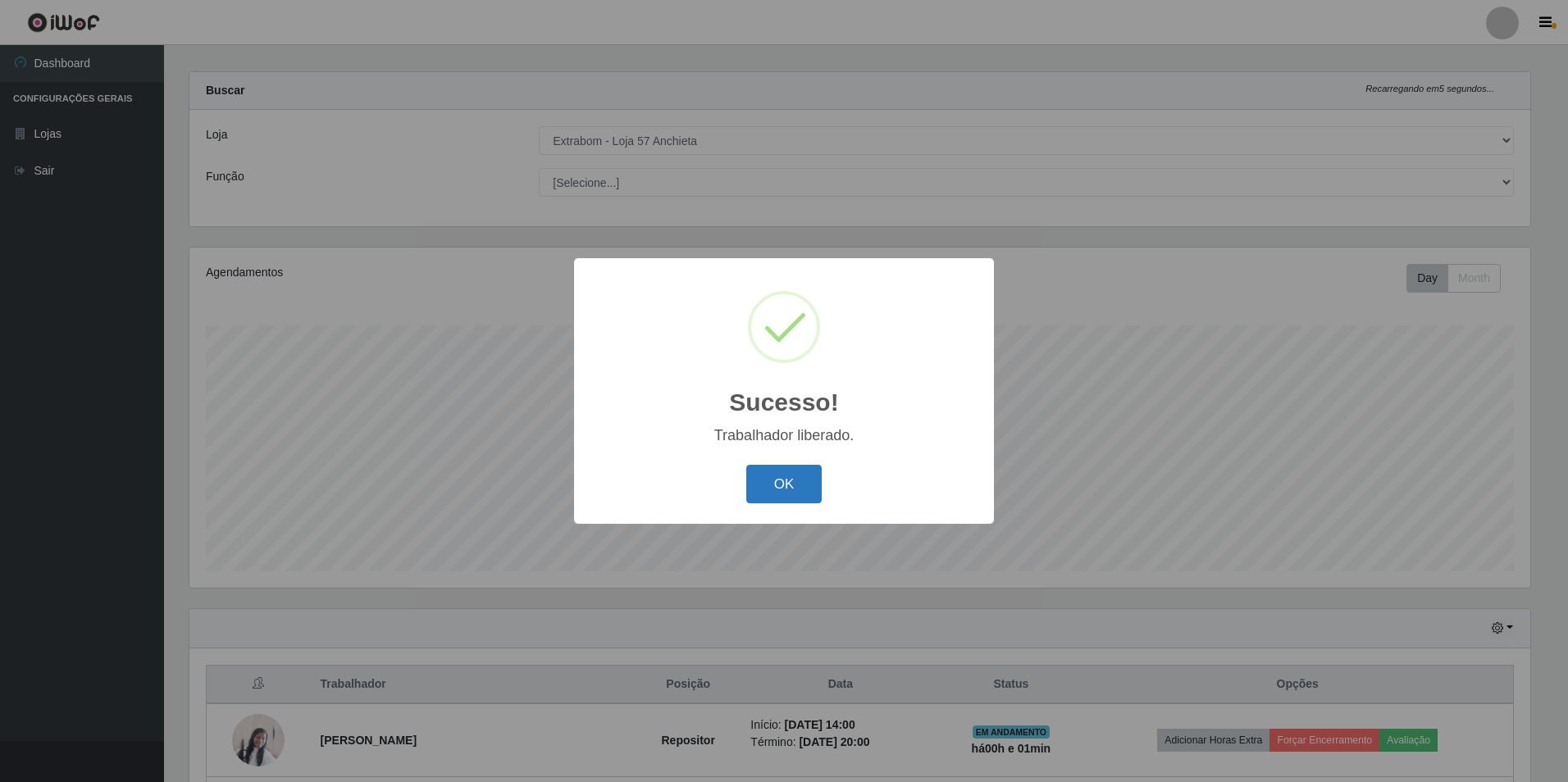
click at [771, 486] on button "OK" at bounding box center [784, 484] width 77 height 39
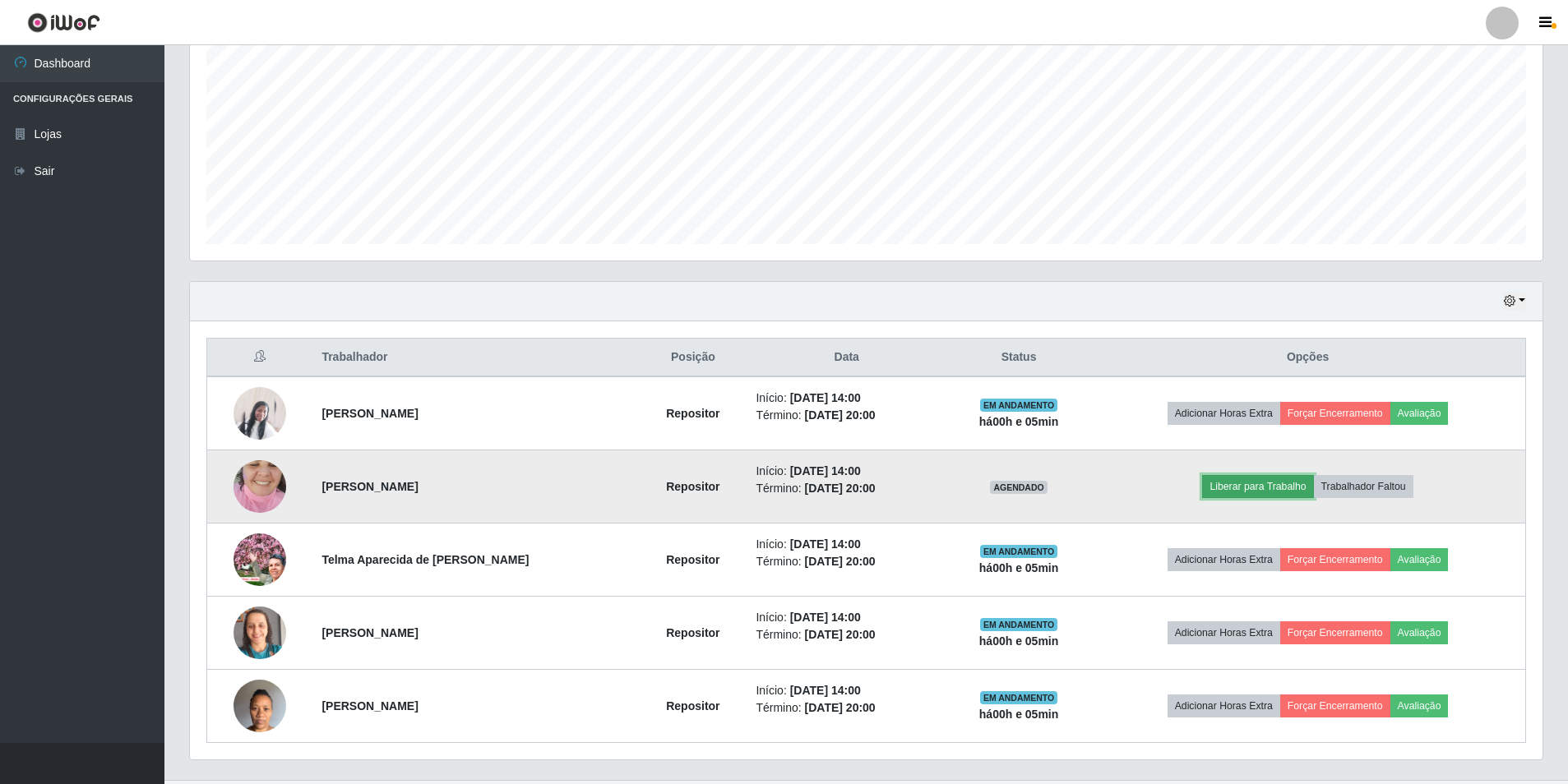
click at [1270, 480] on button "Liberar para Trabalho" at bounding box center [1257, 487] width 111 height 23
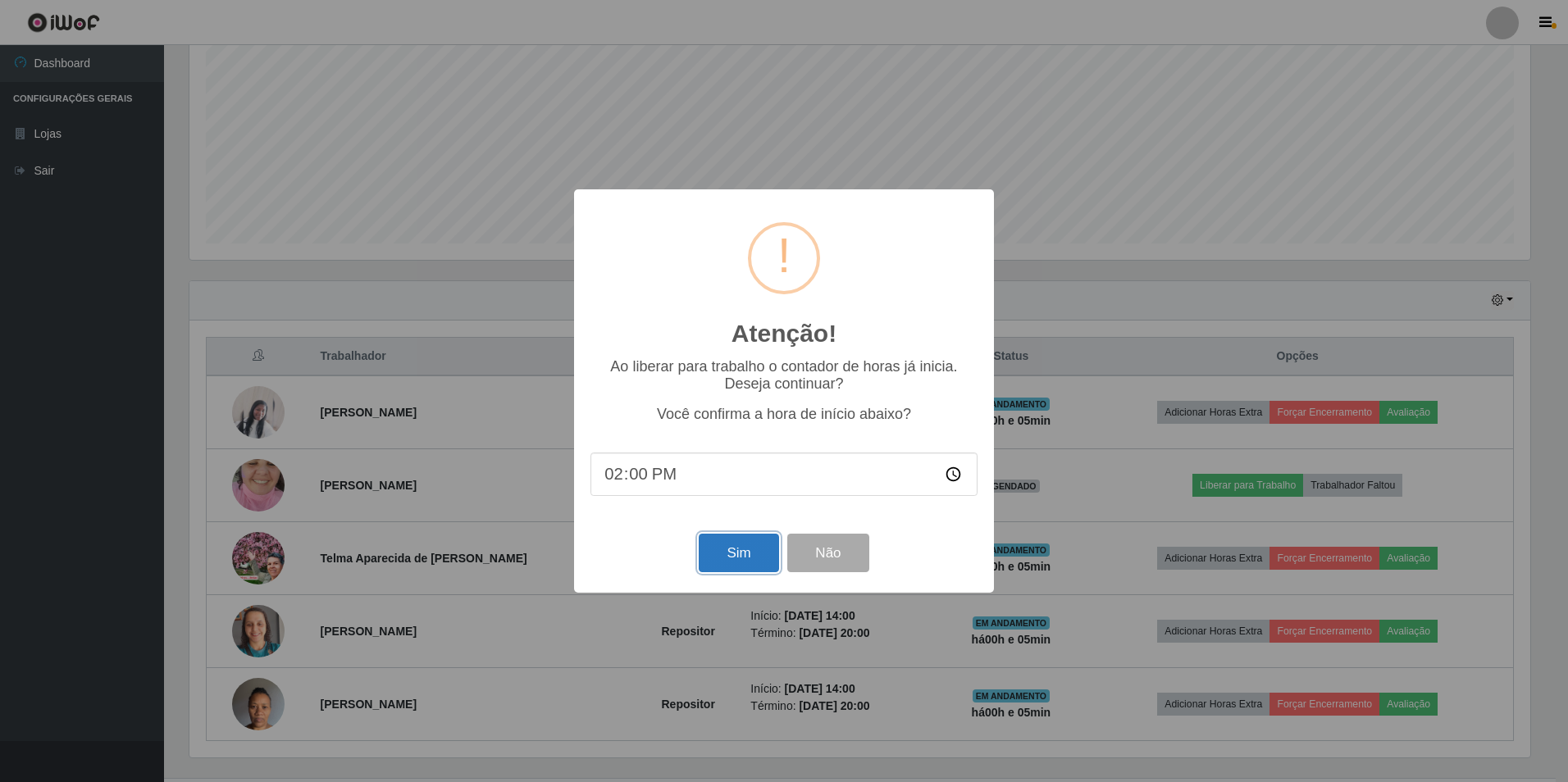
click at [748, 553] on button "Sim" at bounding box center [738, 553] width 79 height 39
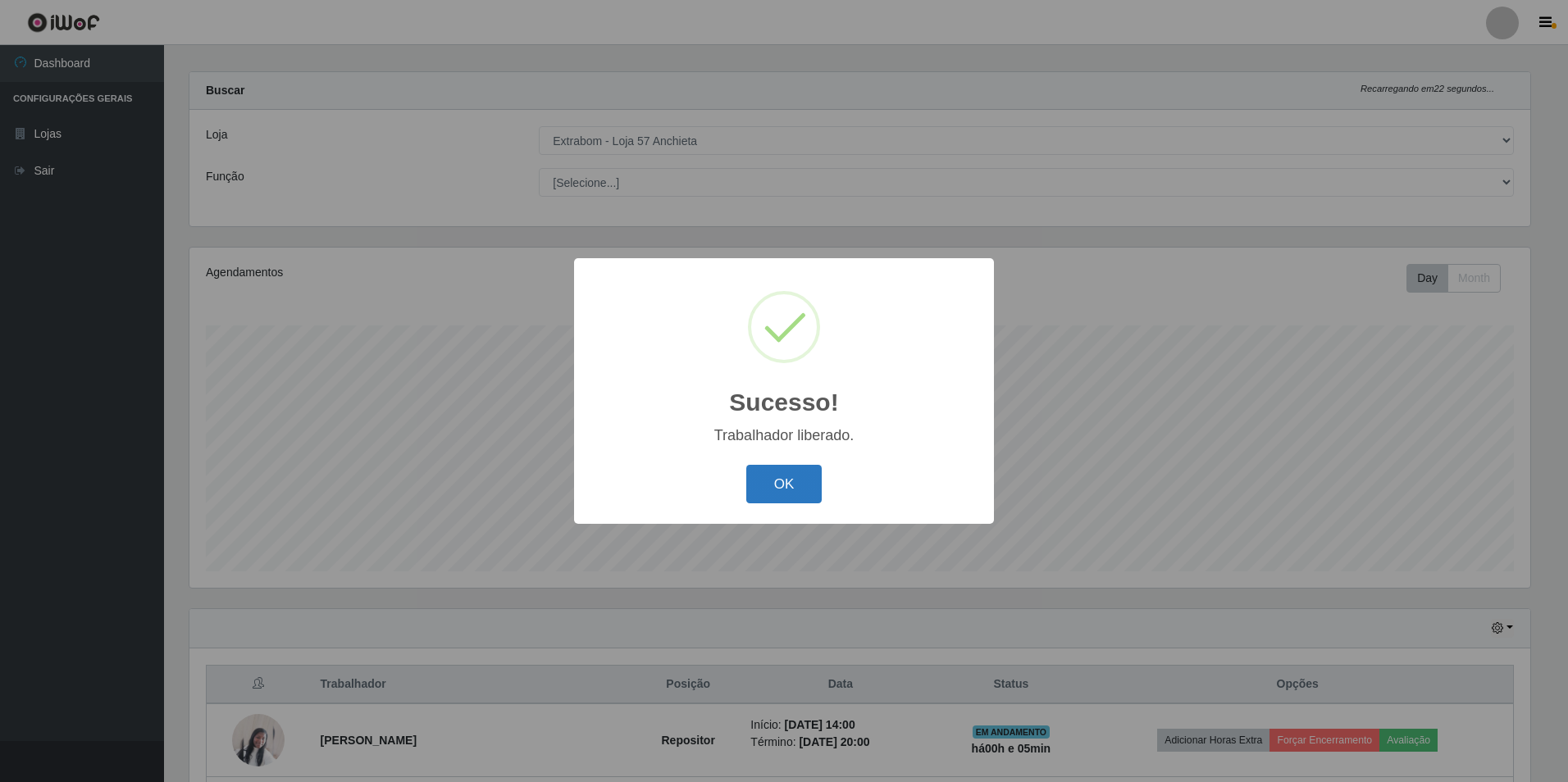
click at [782, 481] on button "OK" at bounding box center [784, 484] width 77 height 39
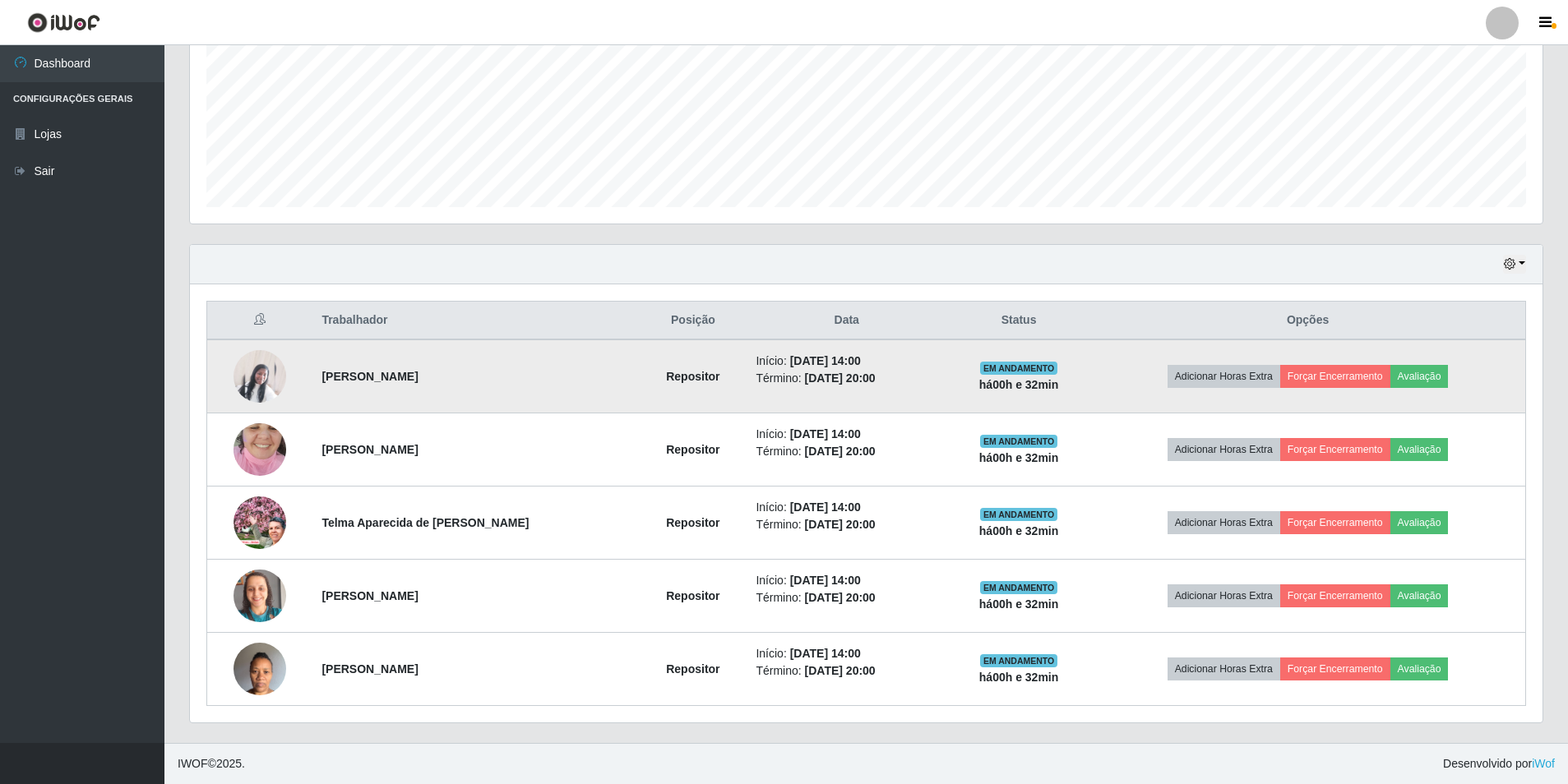
scroll to position [51, 0]
